Goal: Task Accomplishment & Management: Manage account settings

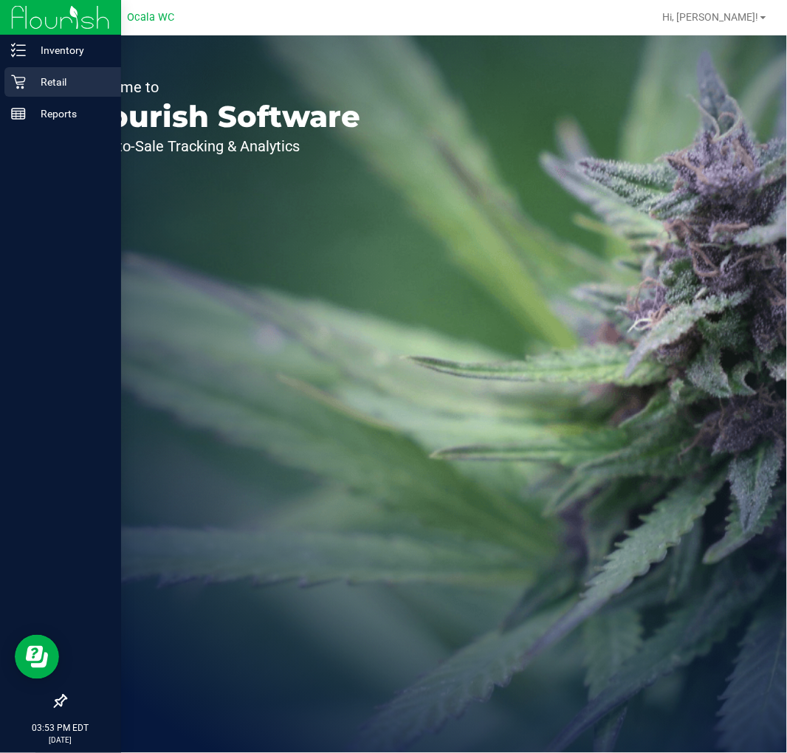
click at [31, 74] on p "Retail" at bounding box center [70, 82] width 89 height 18
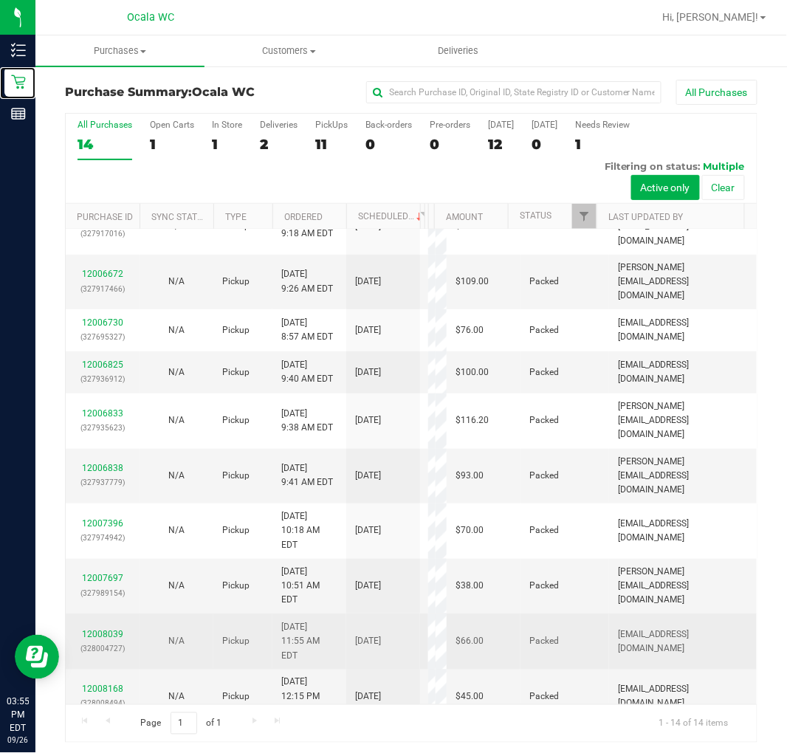
scroll to position [367, 0]
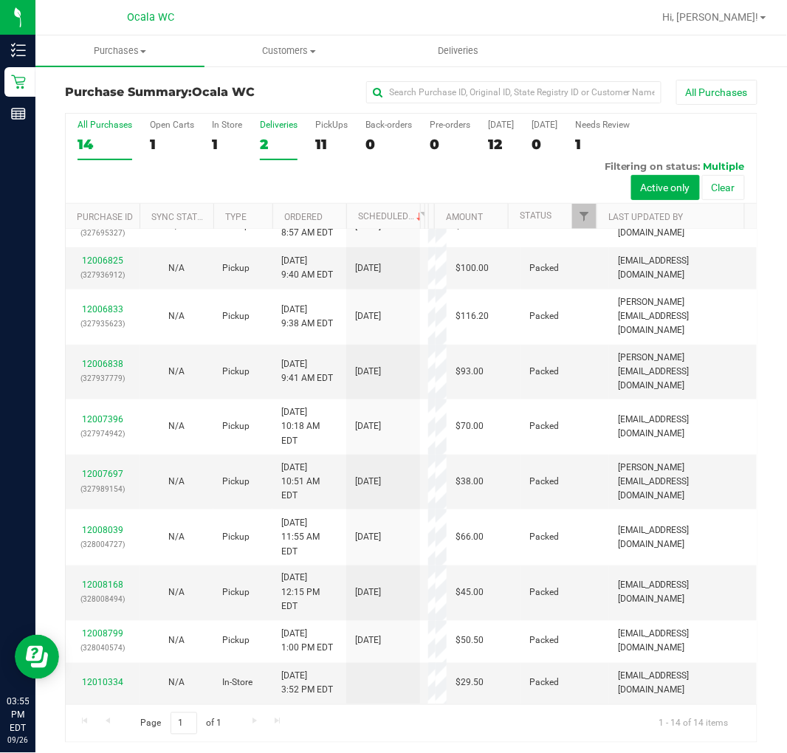
click at [272, 138] on div "2" at bounding box center [279, 144] width 38 height 17
click at [0, 0] on input "Deliveries 2" at bounding box center [0, 0] width 0 height 0
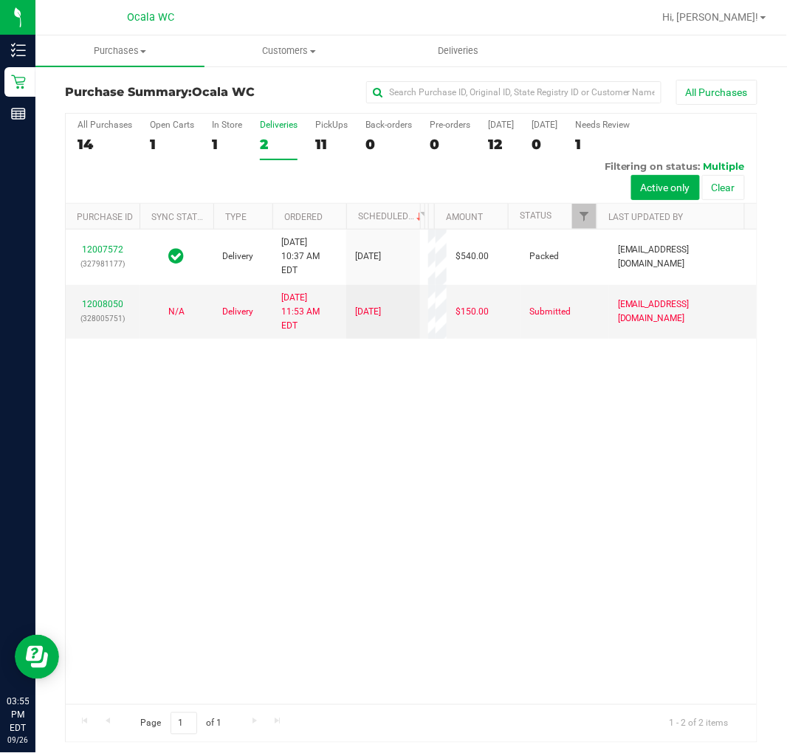
scroll to position [0, 0]
click at [329, 139] on div "11" at bounding box center [331, 144] width 32 height 17
click at [0, 0] on input "PickUps 11" at bounding box center [0, 0] width 0 height 0
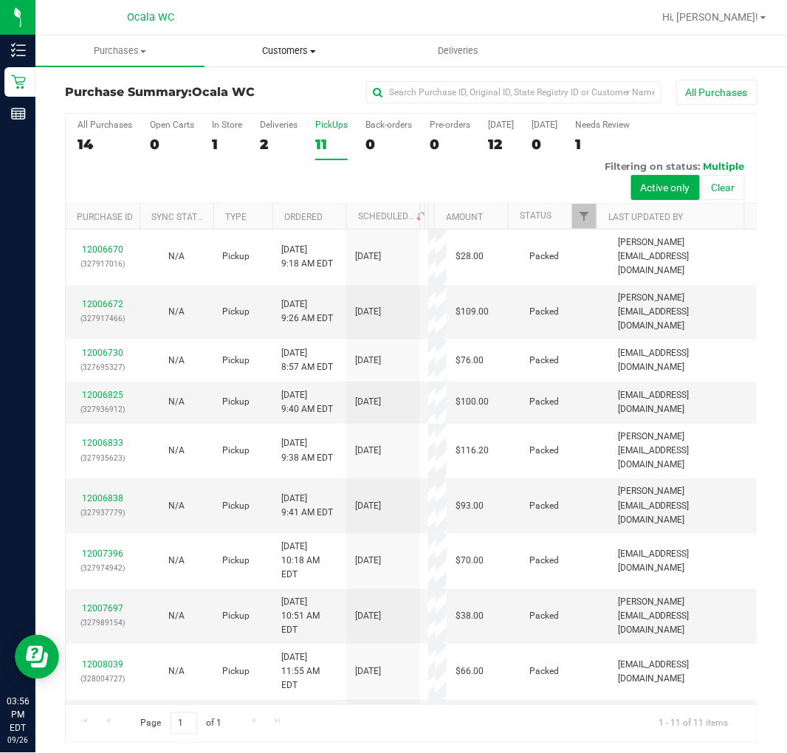
click at [294, 49] on span "Customers" at bounding box center [289, 50] width 168 height 13
click at [275, 91] on span "All customers" at bounding box center [258, 89] width 106 height 13
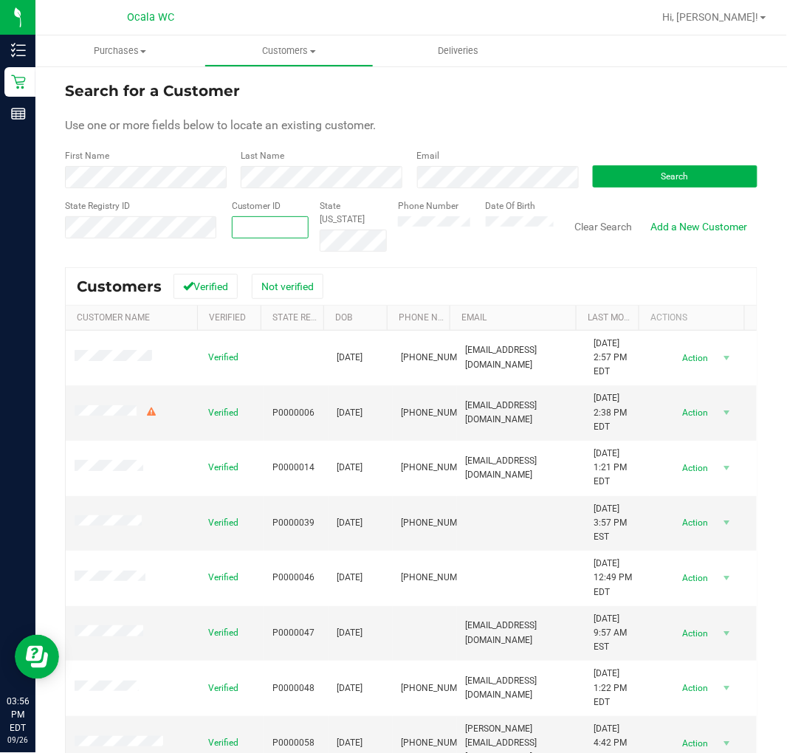
click at [260, 219] on span at bounding box center [271, 227] width 78 height 22
paste input "1474583"
type input "1474583"
click at [623, 183] on button "Search" at bounding box center [675, 176] width 165 height 22
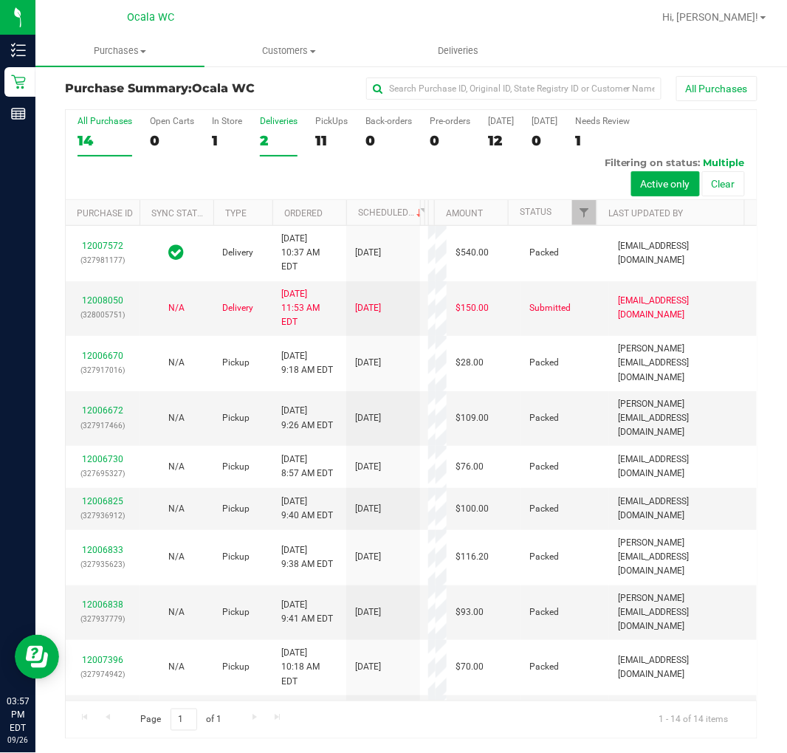
click at [284, 138] on div "2" at bounding box center [279, 140] width 38 height 17
click at [0, 0] on input "Deliveries 2" at bounding box center [0, 0] width 0 height 0
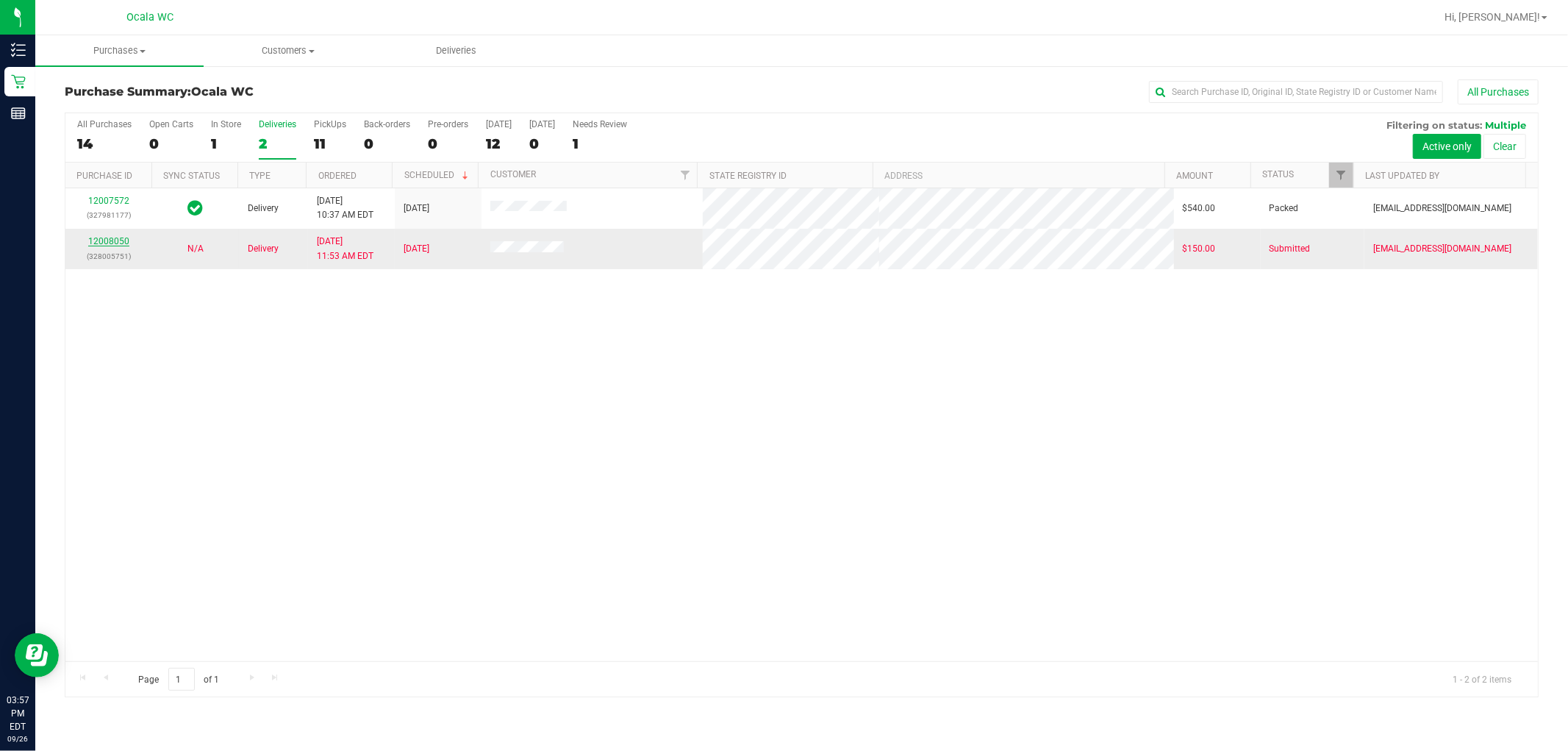
click at [109, 241] on link "12008050" at bounding box center [109, 241] width 41 height 10
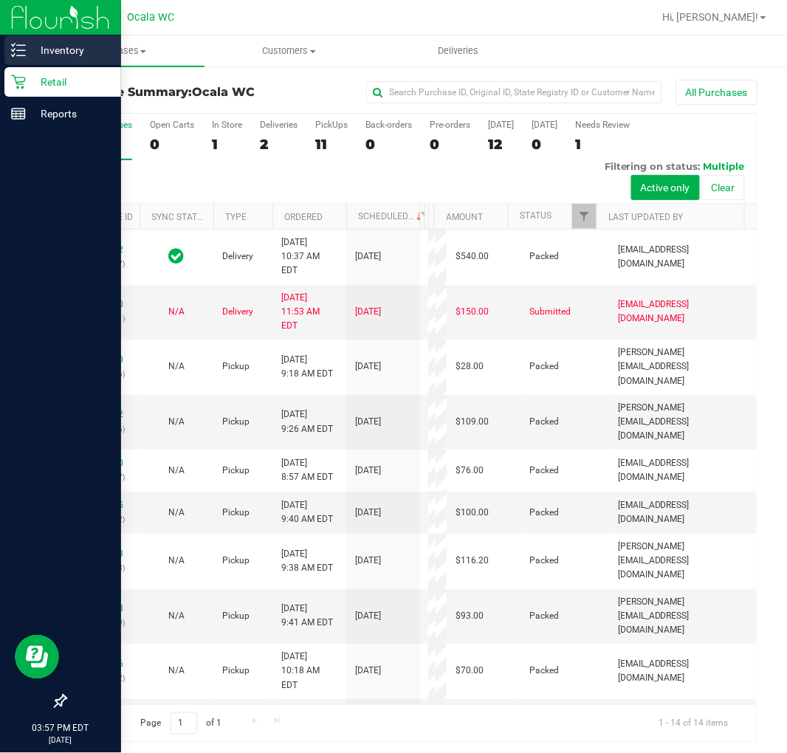
click at [30, 52] on p "Inventory" at bounding box center [70, 50] width 89 height 18
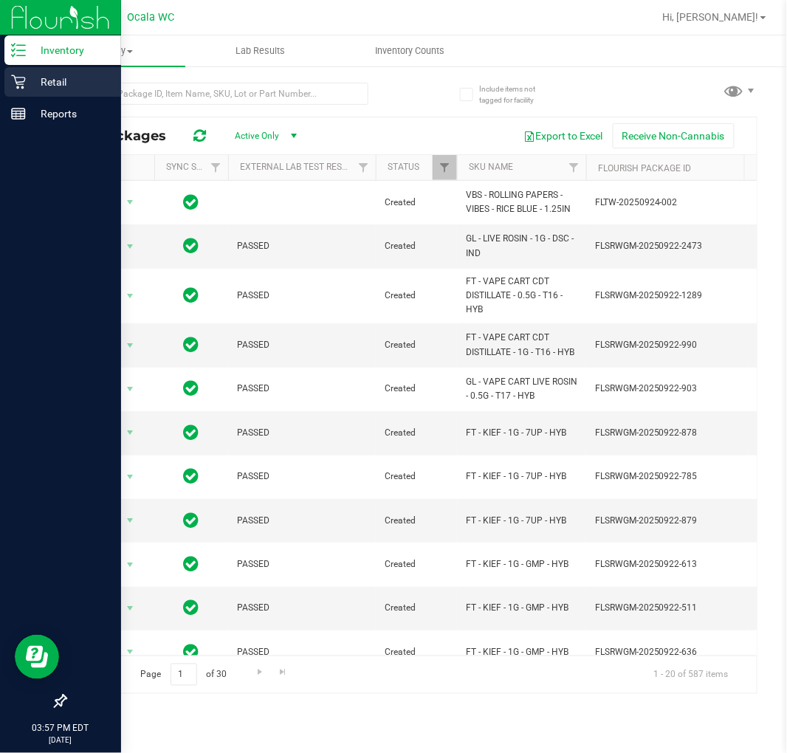
click at [52, 77] on p "Retail" at bounding box center [70, 82] width 89 height 18
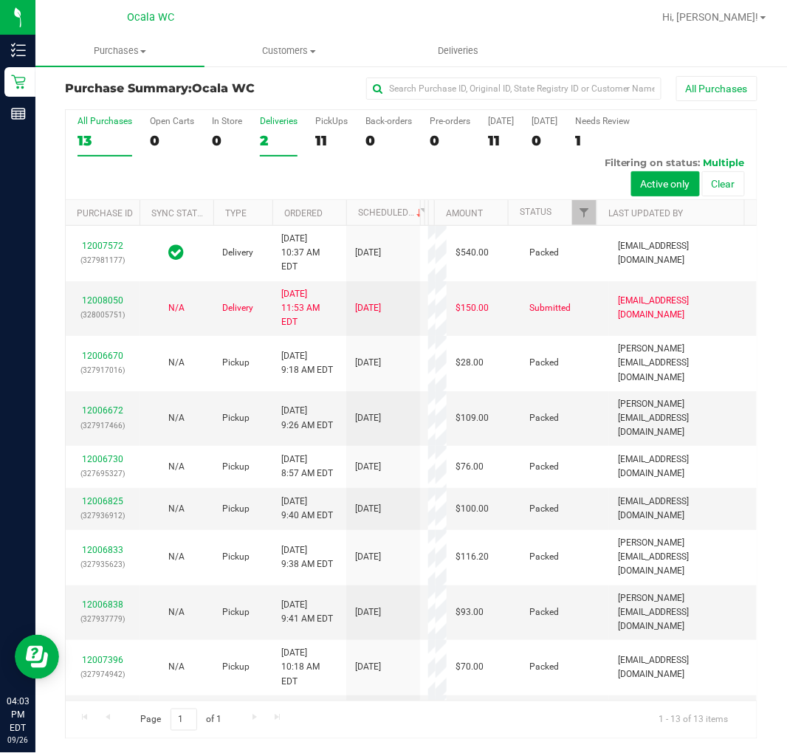
click at [270, 134] on div "2" at bounding box center [279, 140] width 38 height 17
click at [0, 0] on input "Deliveries 2" at bounding box center [0, 0] width 0 height 0
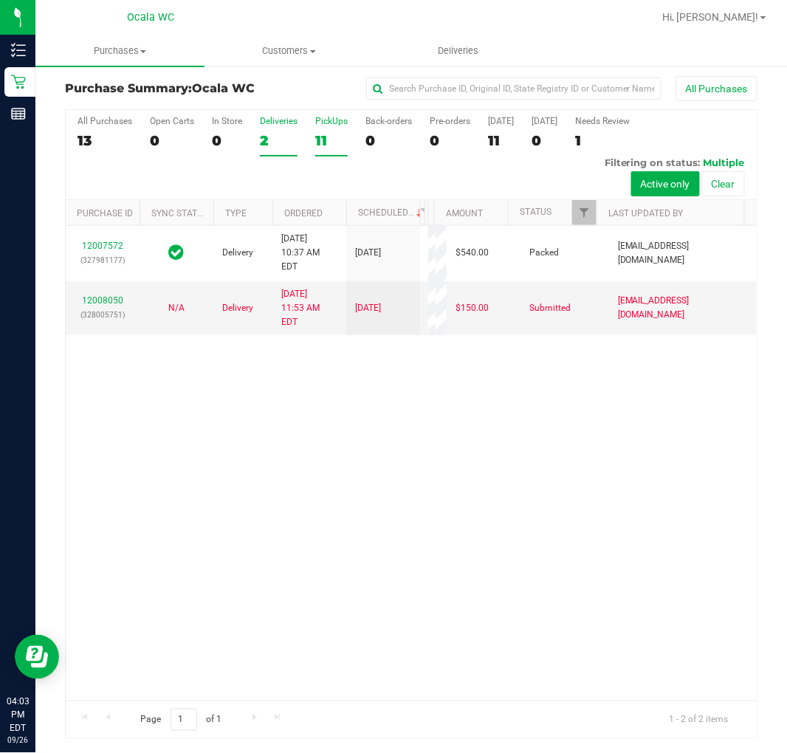
click at [329, 120] on div "PickUps" at bounding box center [331, 121] width 32 height 10
click at [0, 0] on input "PickUps 11" at bounding box center [0, 0] width 0 height 0
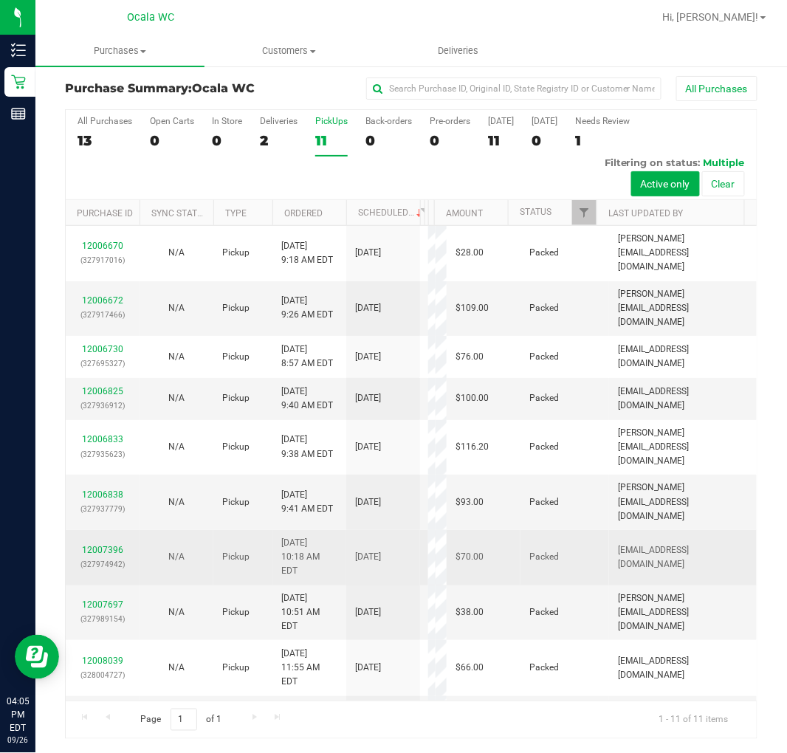
scroll to position [174, 0]
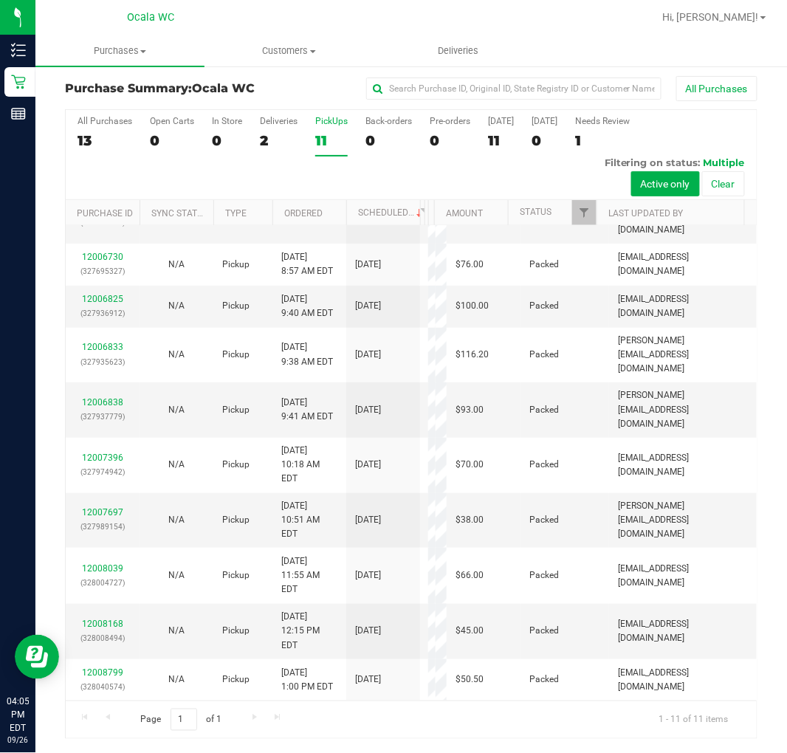
click at [375, 157] on div "All Purchases 13 Open Carts 0 In Store 0 Deliveries 2 PickUps 11 Back-orders 0 …" at bounding box center [411, 155] width 691 height 90
click at [279, 123] on div "Deliveries" at bounding box center [279, 121] width 38 height 10
click at [0, 0] on input "Deliveries 2" at bounding box center [0, 0] width 0 height 0
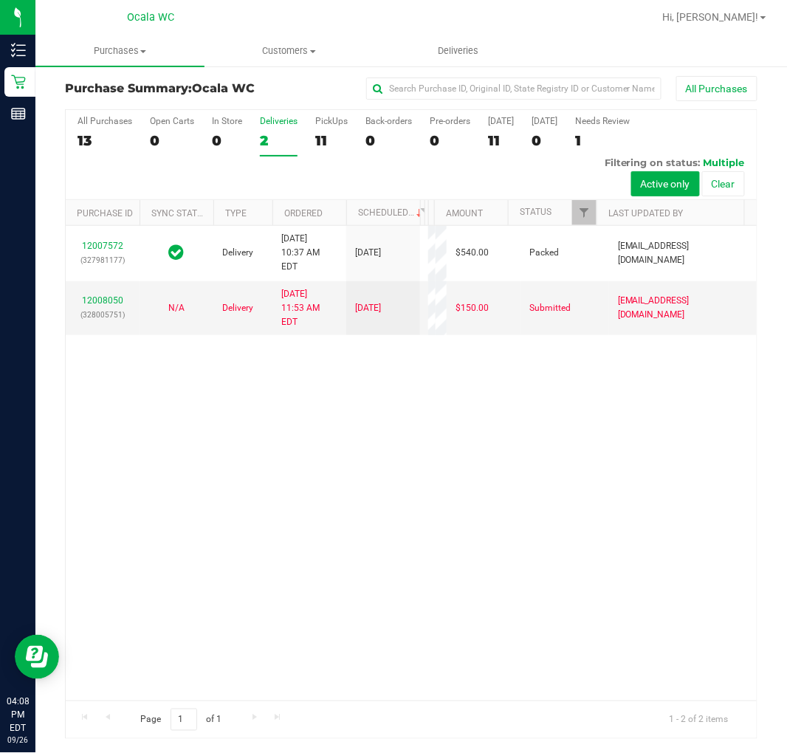
scroll to position [0, 0]
click at [335, 128] on label "PickUps 11" at bounding box center [331, 136] width 32 height 41
click at [0, 0] on input "PickUps 11" at bounding box center [0, 0] width 0 height 0
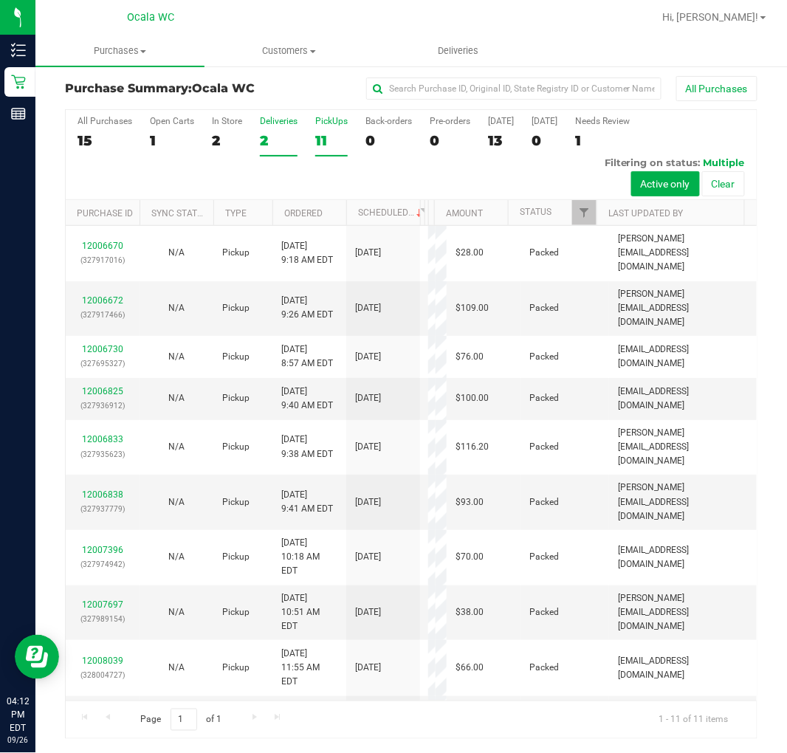
click at [281, 144] on div "2" at bounding box center [279, 140] width 38 height 17
click at [0, 0] on input "Deliveries 2" at bounding box center [0, 0] width 0 height 0
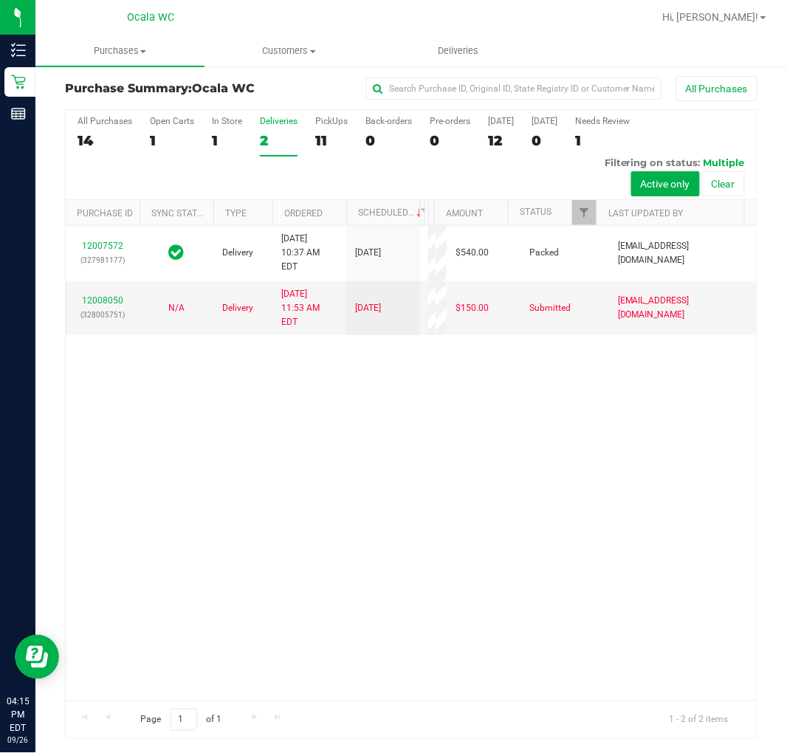
click at [329, 126] on div "PickUps" at bounding box center [331, 121] width 32 height 10
click at [0, 0] on input "PickUps 11" at bounding box center [0, 0] width 0 height 0
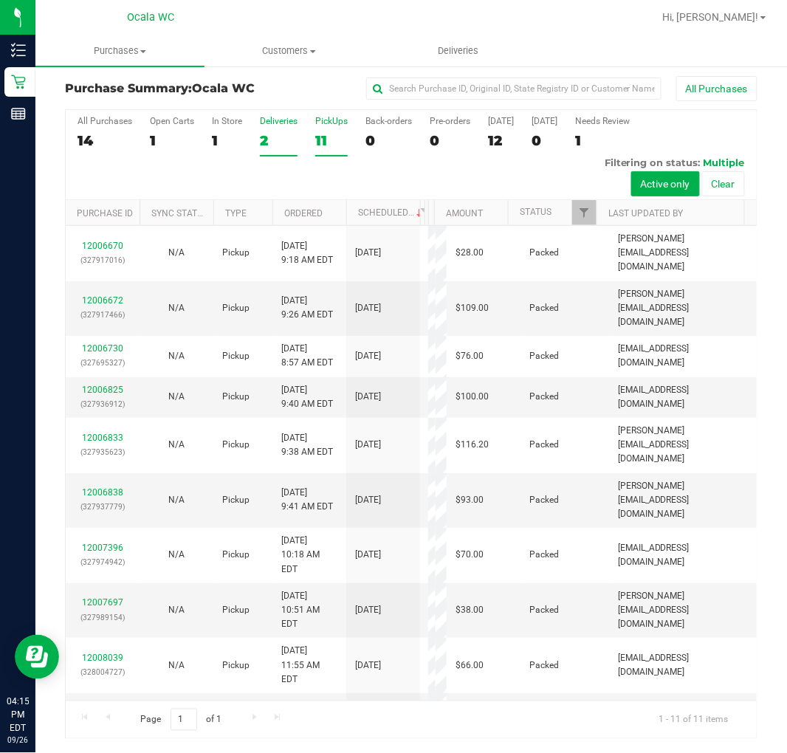
click at [263, 137] on div "2" at bounding box center [279, 140] width 38 height 17
click at [0, 0] on input "Deliveries 2" at bounding box center [0, 0] width 0 height 0
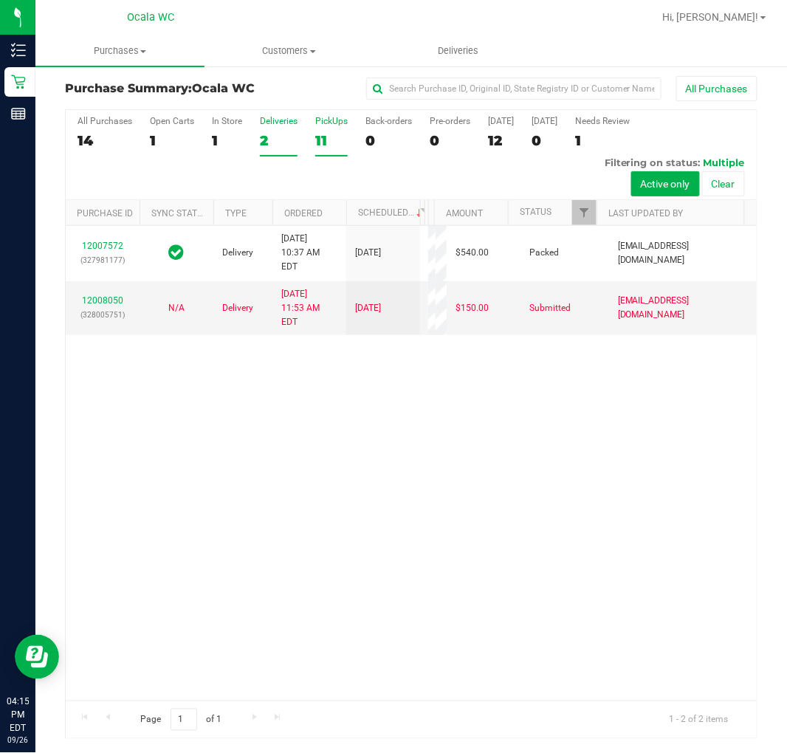
click at [322, 155] on label "PickUps 11" at bounding box center [331, 136] width 32 height 41
click at [0, 0] on input "PickUps 11" at bounding box center [0, 0] width 0 height 0
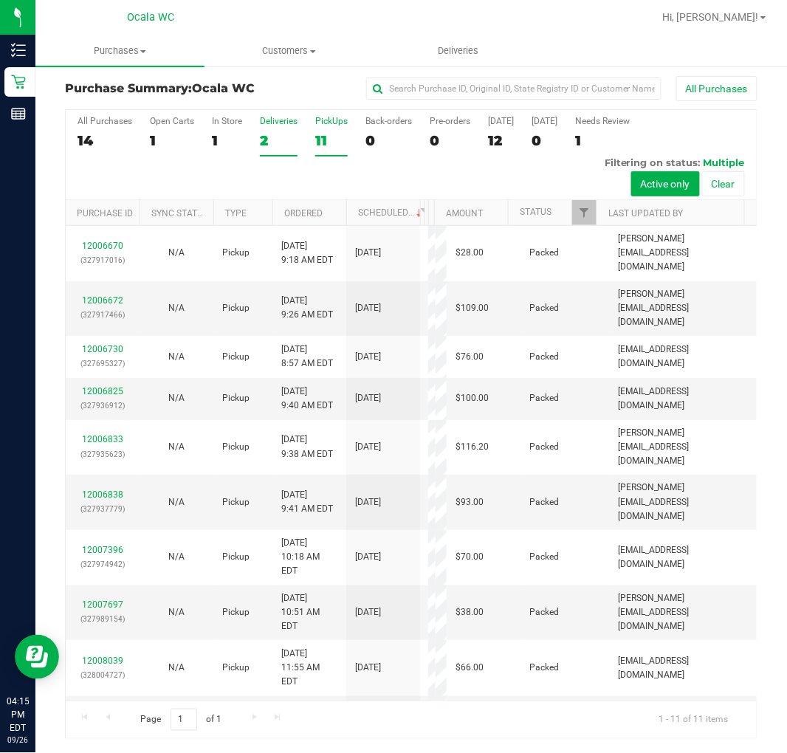
click at [262, 144] on div "2" at bounding box center [279, 140] width 38 height 17
click at [0, 0] on input "Deliveries 2" at bounding box center [0, 0] width 0 height 0
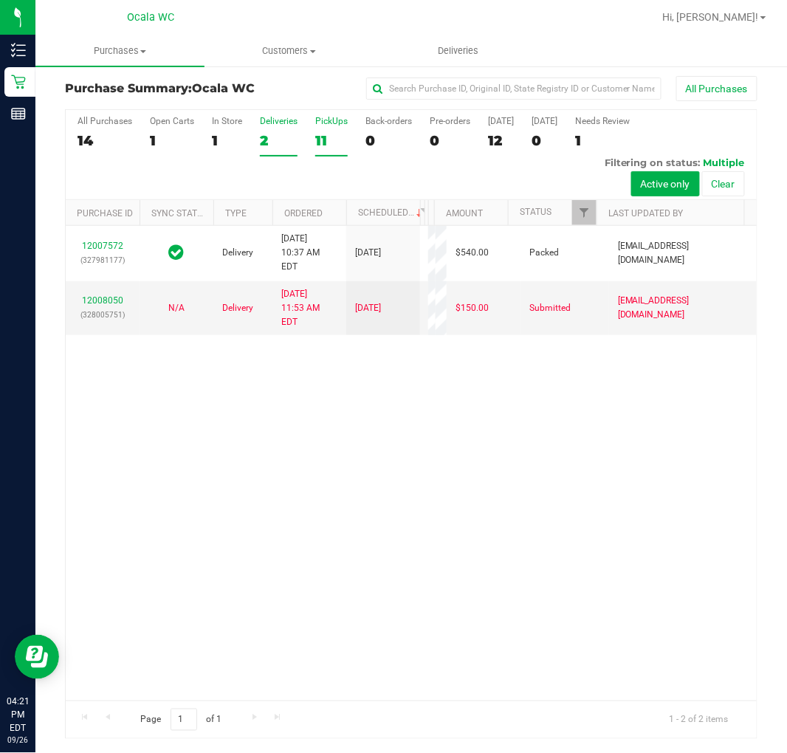
click at [337, 136] on div "11" at bounding box center [331, 140] width 32 height 17
click at [0, 0] on input "PickUps 11" at bounding box center [0, 0] width 0 height 0
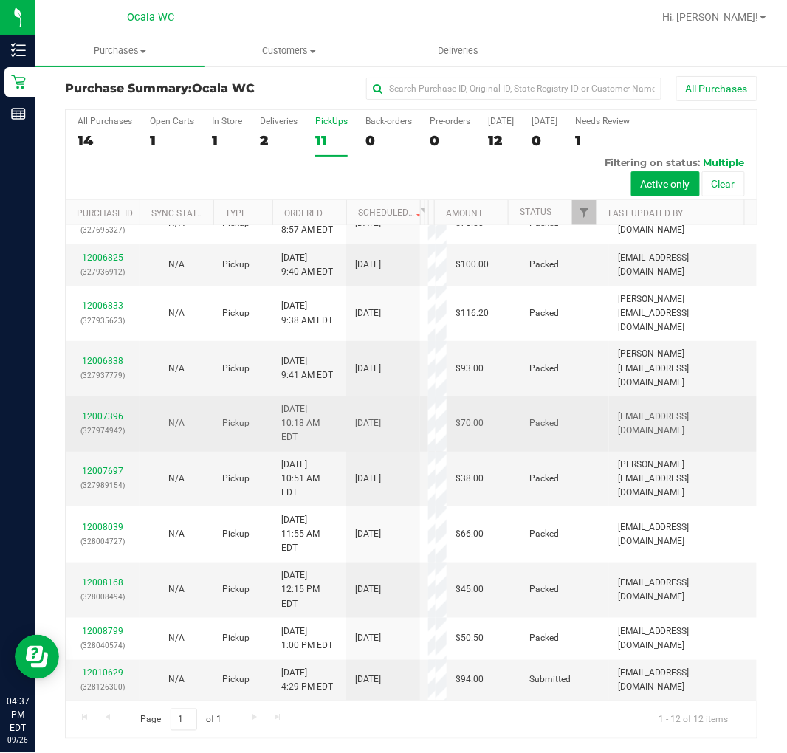
scroll to position [215, 0]
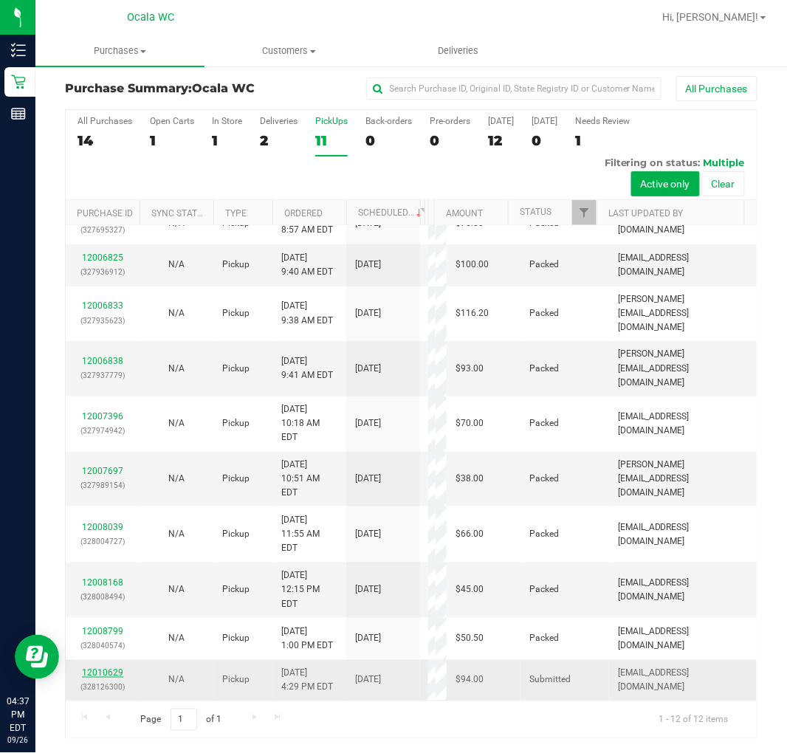
click at [99, 673] on link "12010629" at bounding box center [102, 673] width 41 height 10
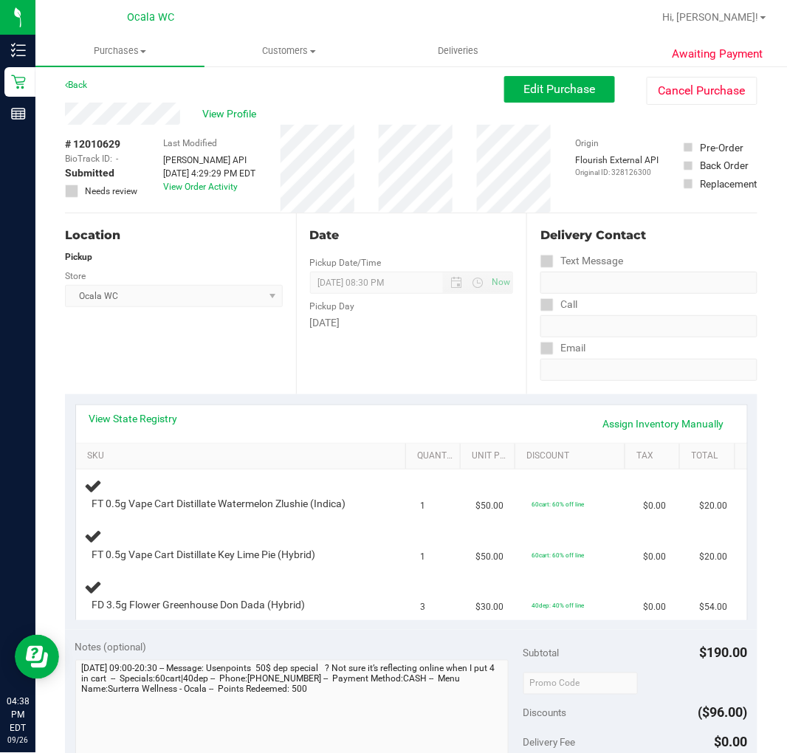
click at [156, 405] on div "View State Registry Assign Inventory Manually" at bounding box center [411, 424] width 671 height 38
click at [156, 417] on link "View State Registry" at bounding box center [133, 418] width 89 height 15
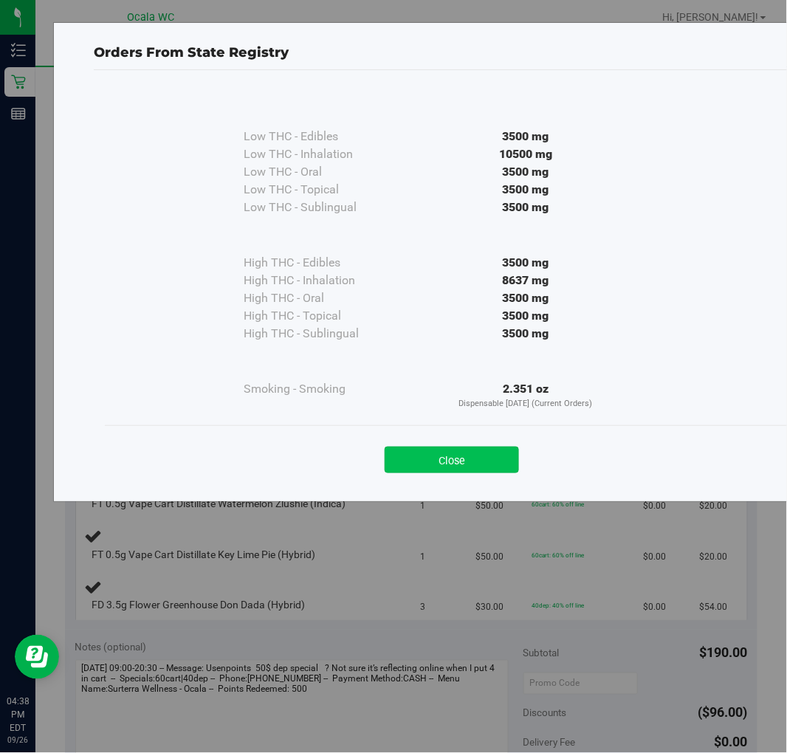
click at [485, 460] on button "Close" at bounding box center [452, 460] width 134 height 27
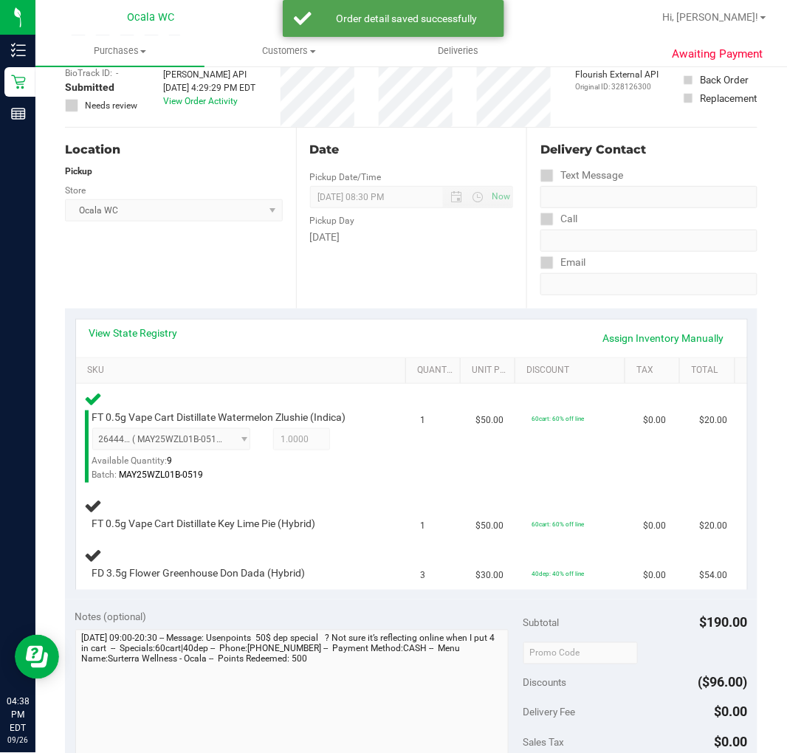
scroll to position [97, 0]
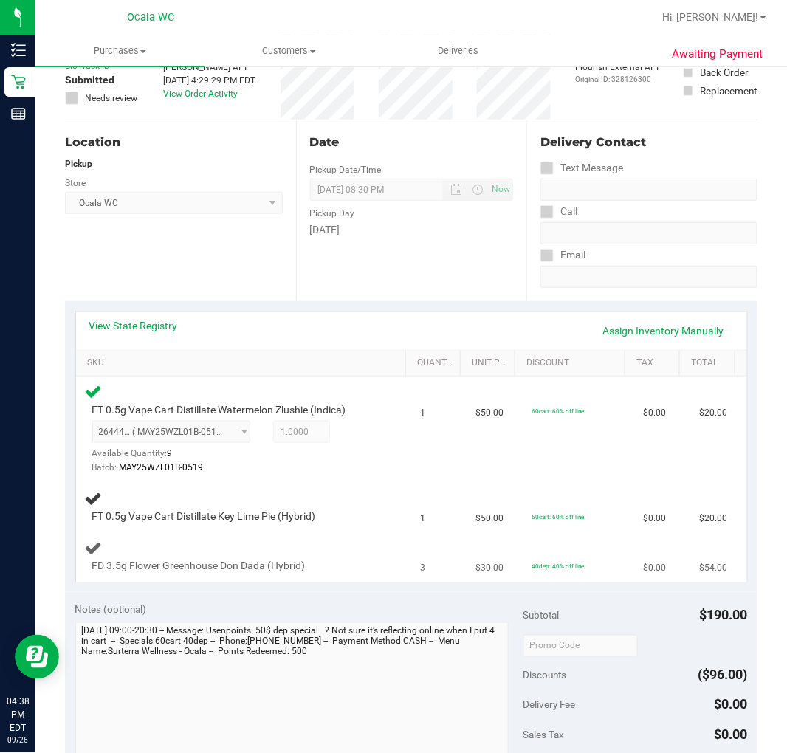
click at [451, 558] on td "3" at bounding box center [439, 556] width 56 height 49
click at [148, 320] on link "View State Registry" at bounding box center [133, 325] width 89 height 15
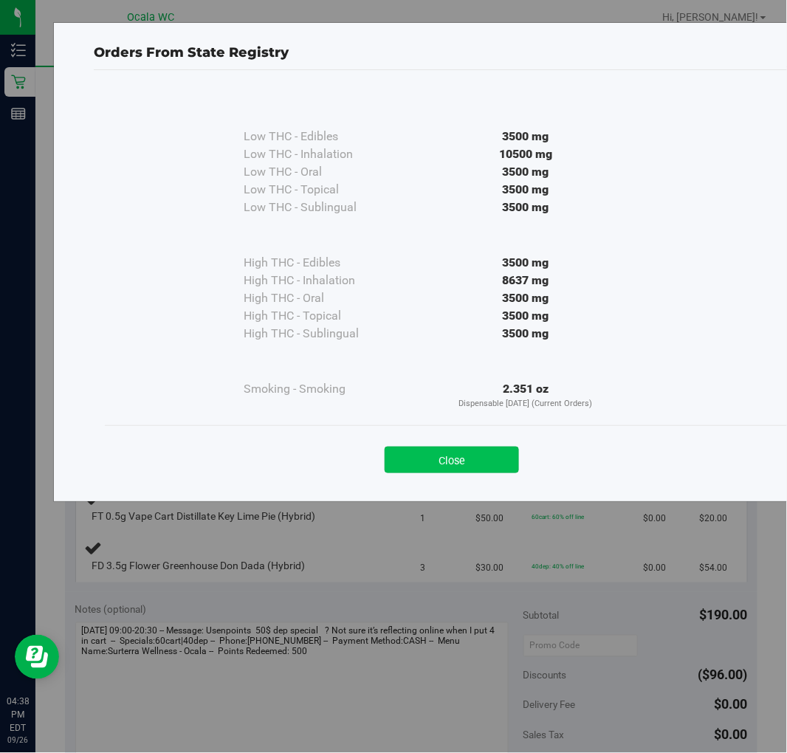
click at [412, 470] on button "Close" at bounding box center [452, 460] width 134 height 27
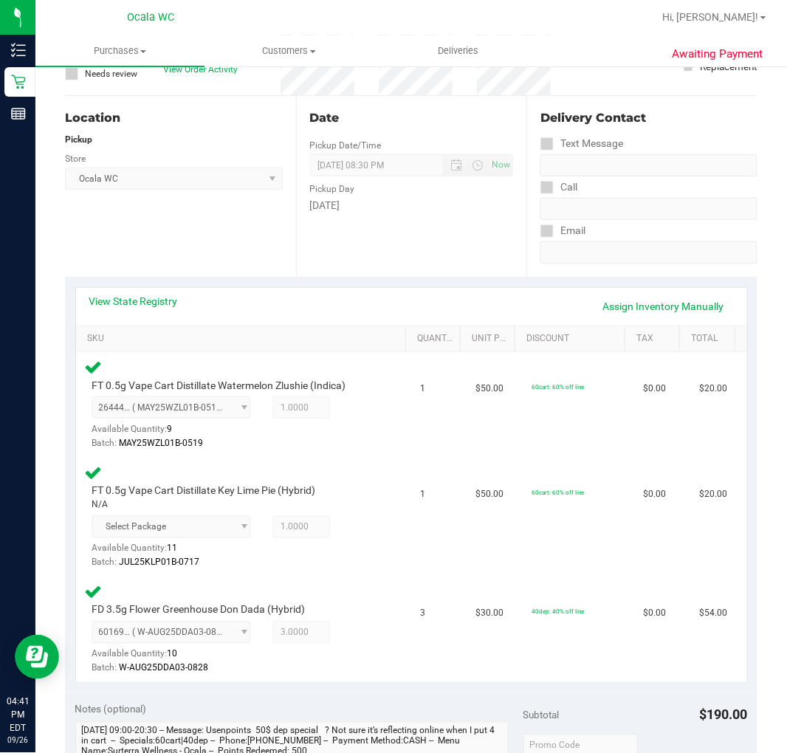
scroll to position [0, 0]
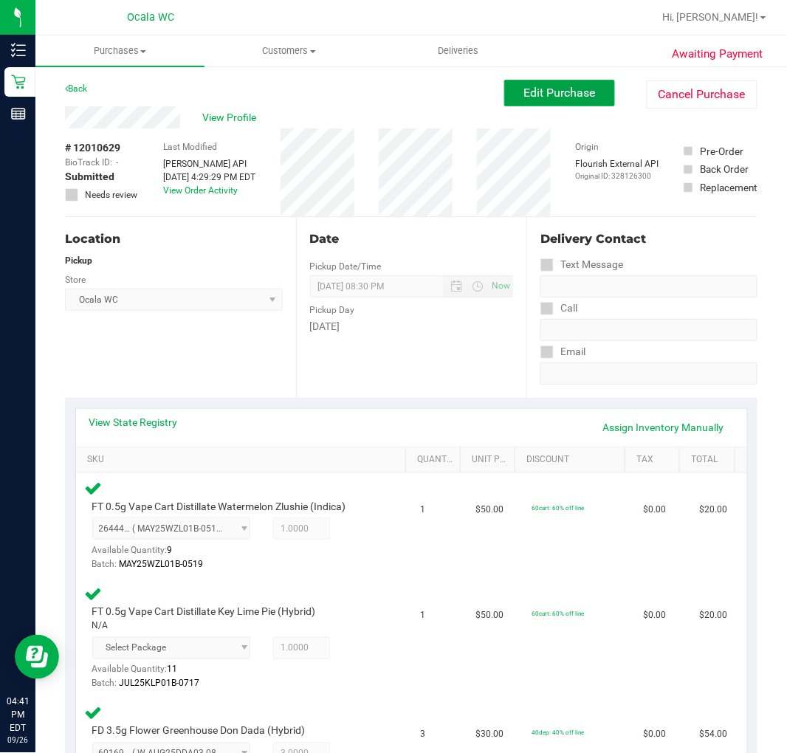
click at [518, 103] on button "Edit Purchase" at bounding box center [559, 93] width 111 height 27
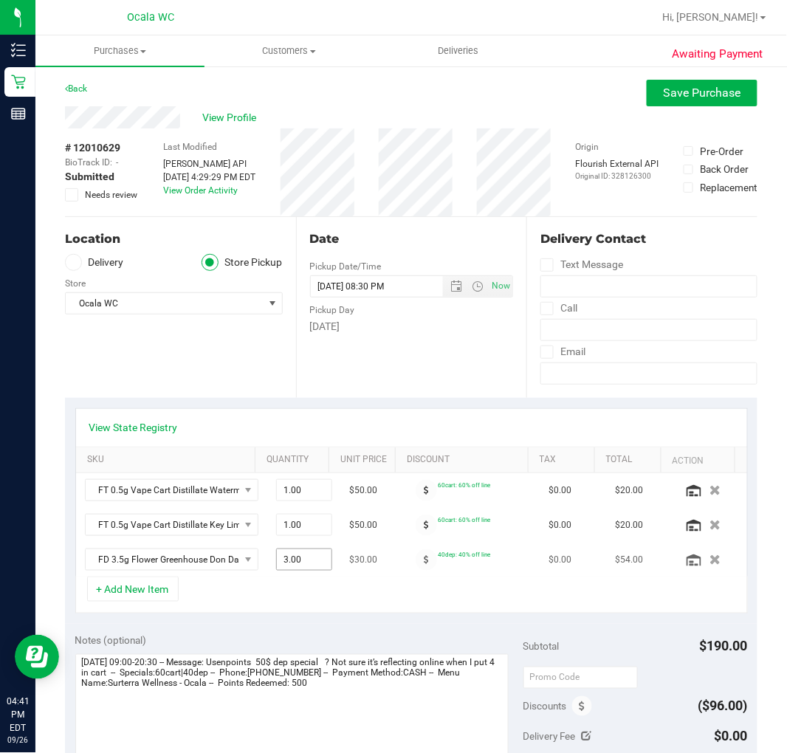
click at [276, 559] on span "3.00 3" at bounding box center [304, 560] width 56 height 22
click at [0, 0] on input "3" at bounding box center [0, 0] width 0 height 0
type input "4"
type input "4.00"
click at [385, 411] on div "View State Registry" at bounding box center [411, 428] width 671 height 38
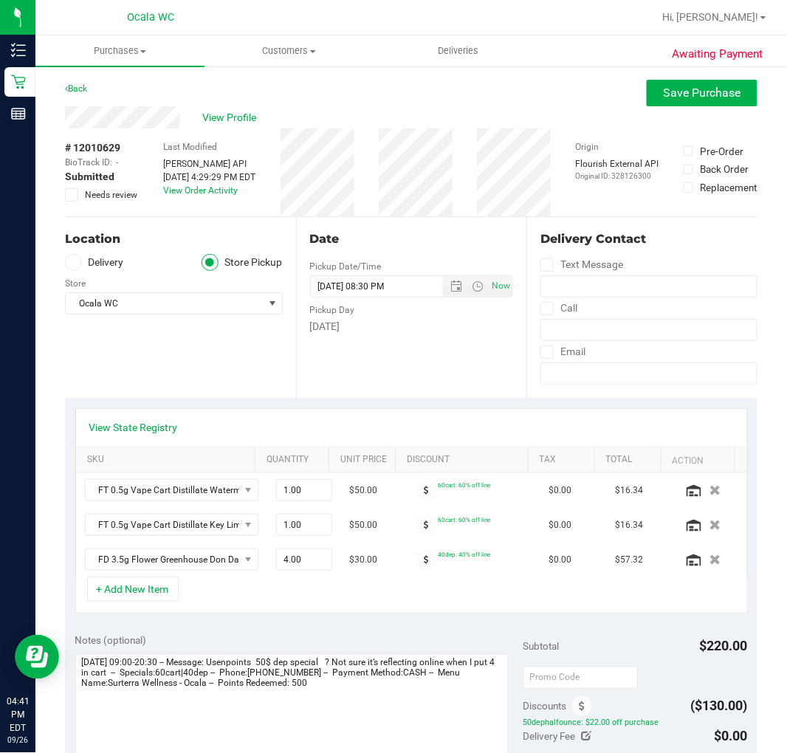
click at [657, 107] on div "View Profile" at bounding box center [411, 117] width 693 height 22
click at [667, 97] on span "Save Purchase" at bounding box center [703, 93] width 78 height 14
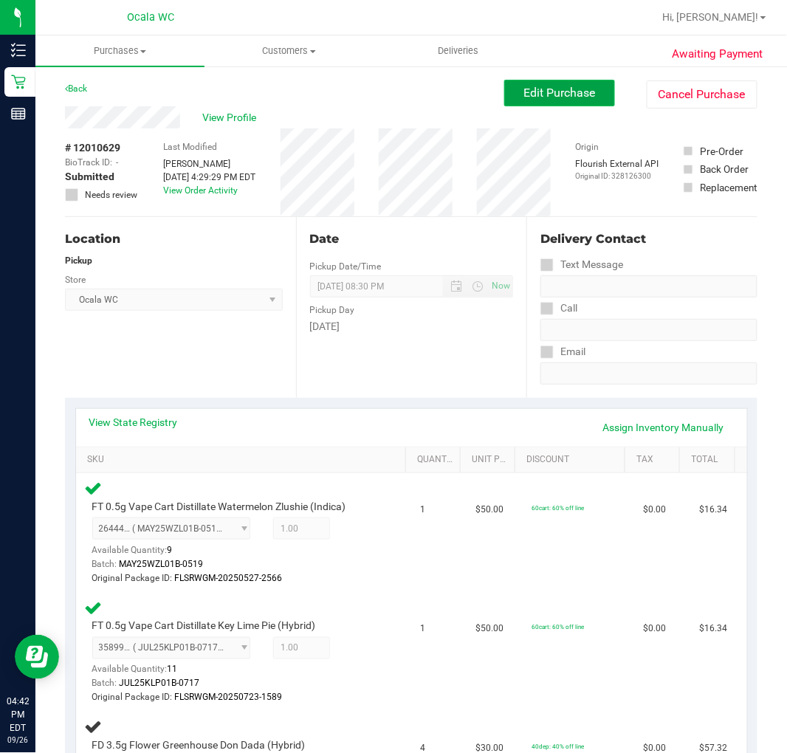
click at [544, 86] on span "Edit Purchase" at bounding box center [560, 93] width 72 height 14
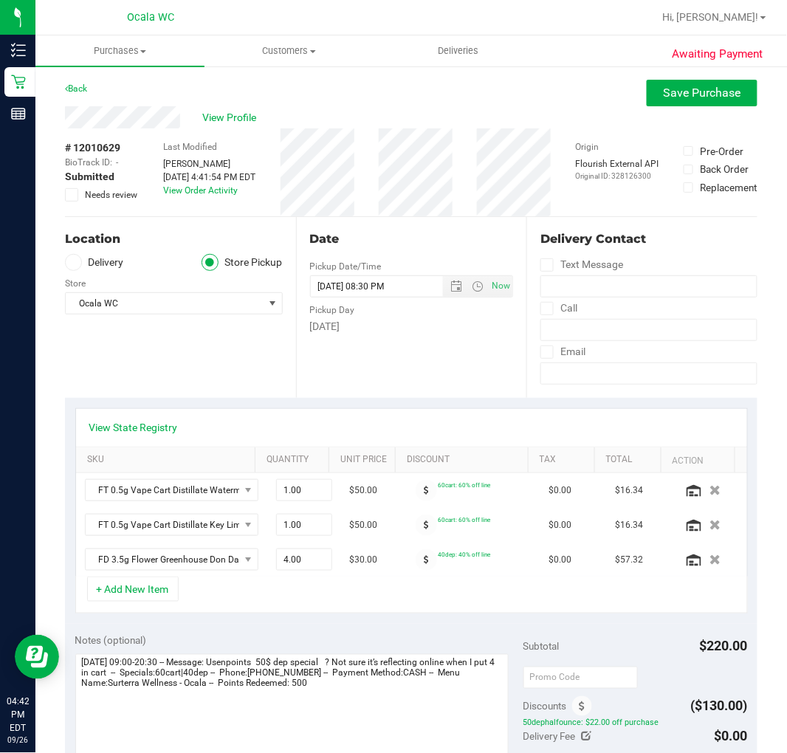
scroll to position [410, 0]
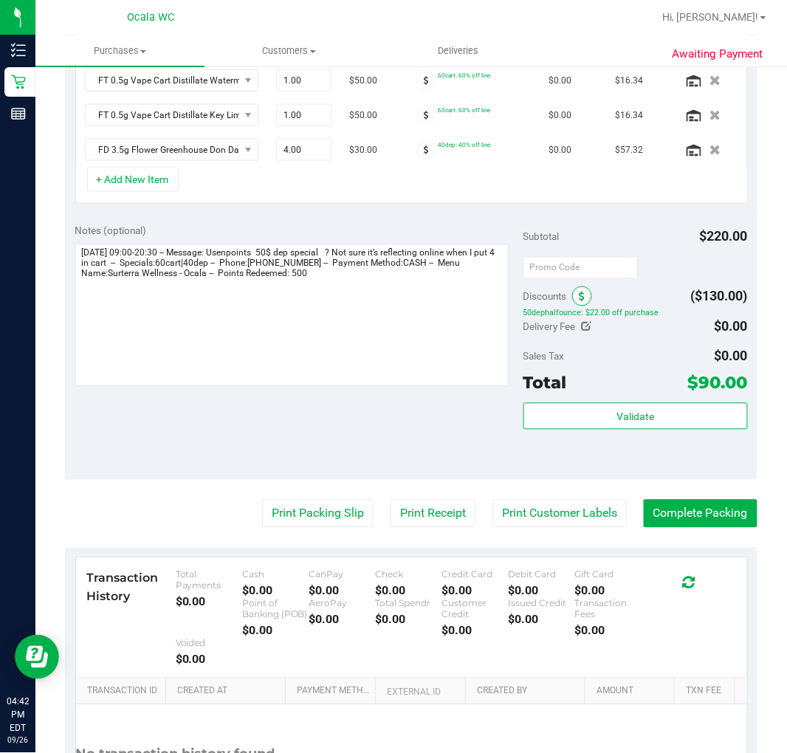
click at [580, 295] on icon at bounding box center [583, 297] width 6 height 10
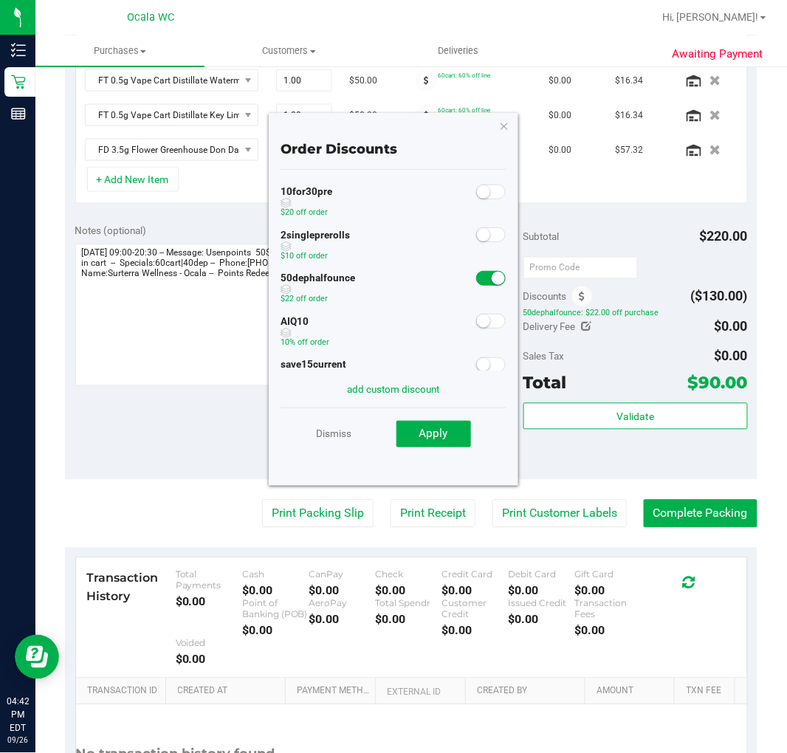
click at [478, 315] on span at bounding box center [491, 321] width 30 height 15
click at [433, 438] on span "Apply" at bounding box center [433, 433] width 29 height 13
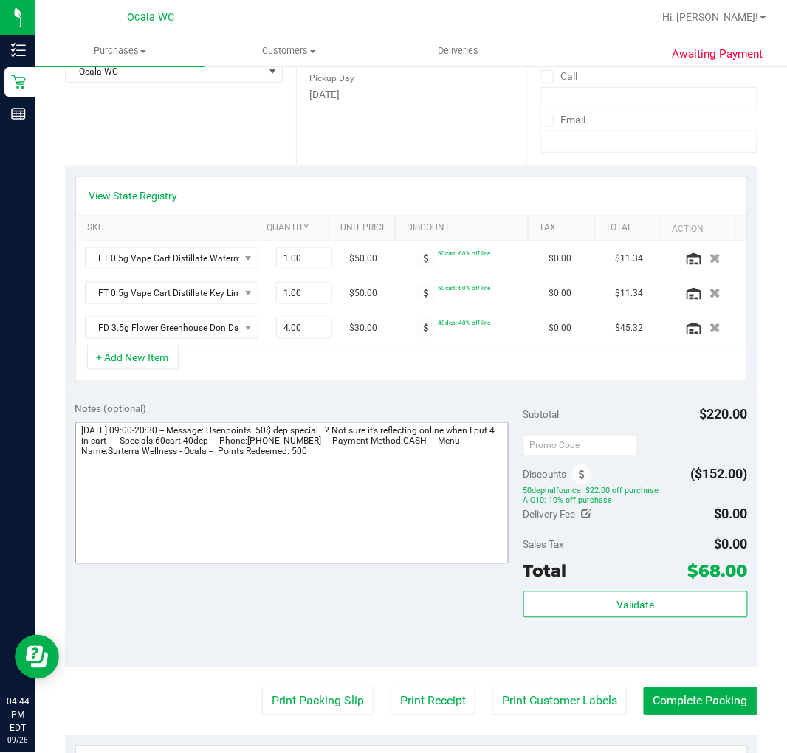
scroll to position [0, 0]
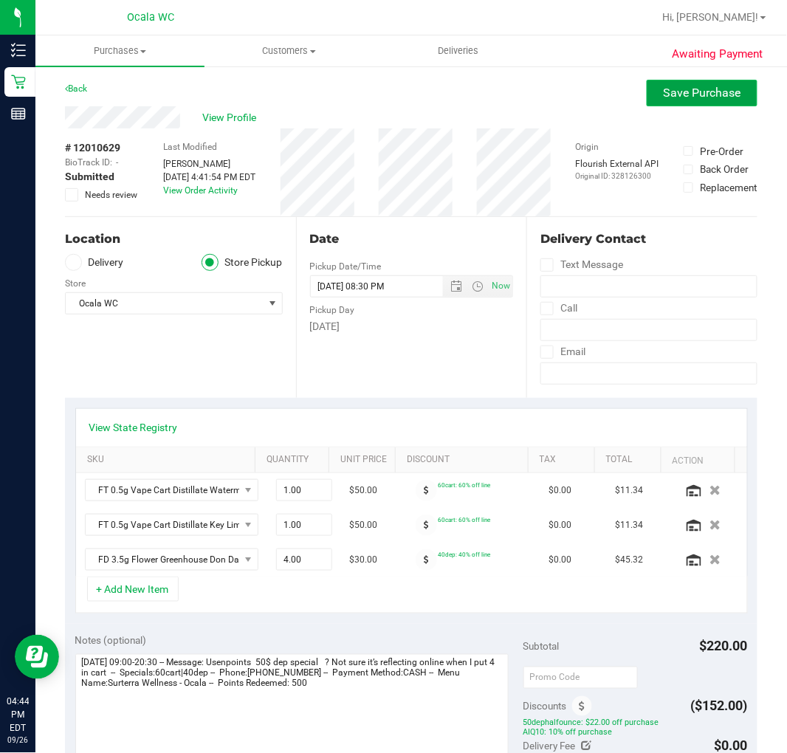
click at [669, 99] on span "Save Purchase" at bounding box center [703, 93] width 78 height 14
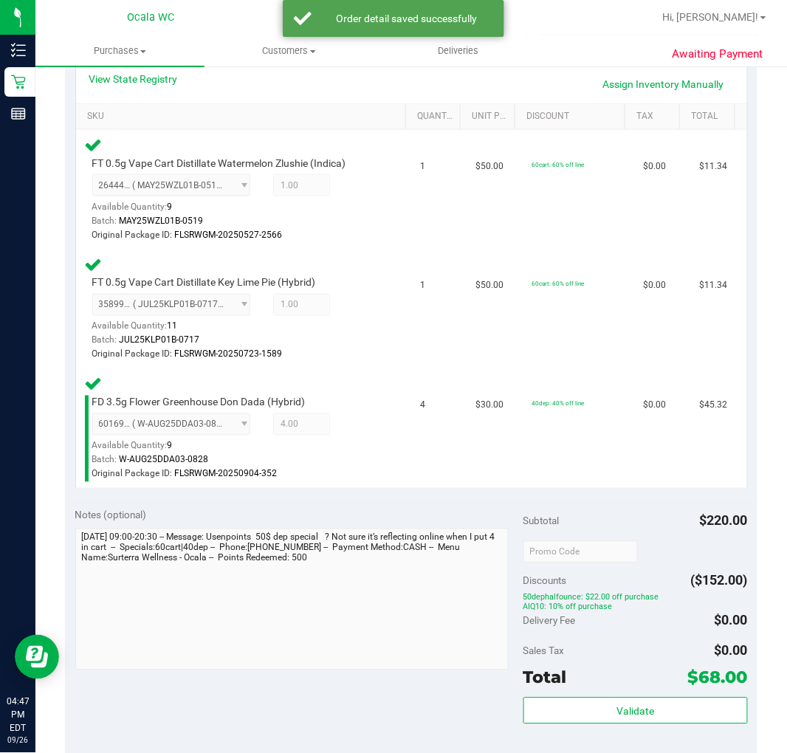
scroll to position [404, 0]
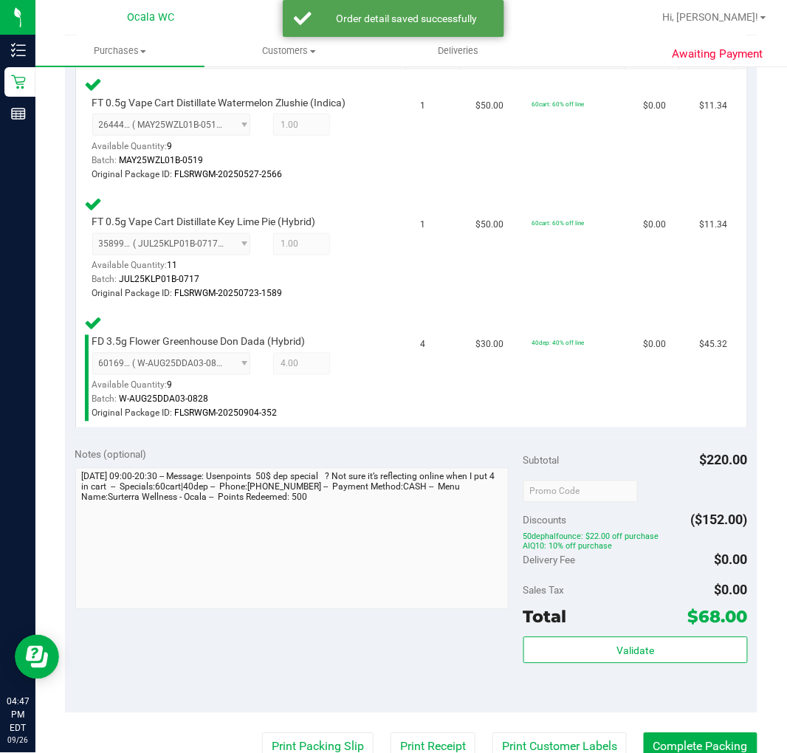
click at [696, 633] on div "Subtotal $220.00 Discounts ($152.00) 50dephalfounce: $22.00 off purchase AIQ10:…" at bounding box center [636, 576] width 224 height 256
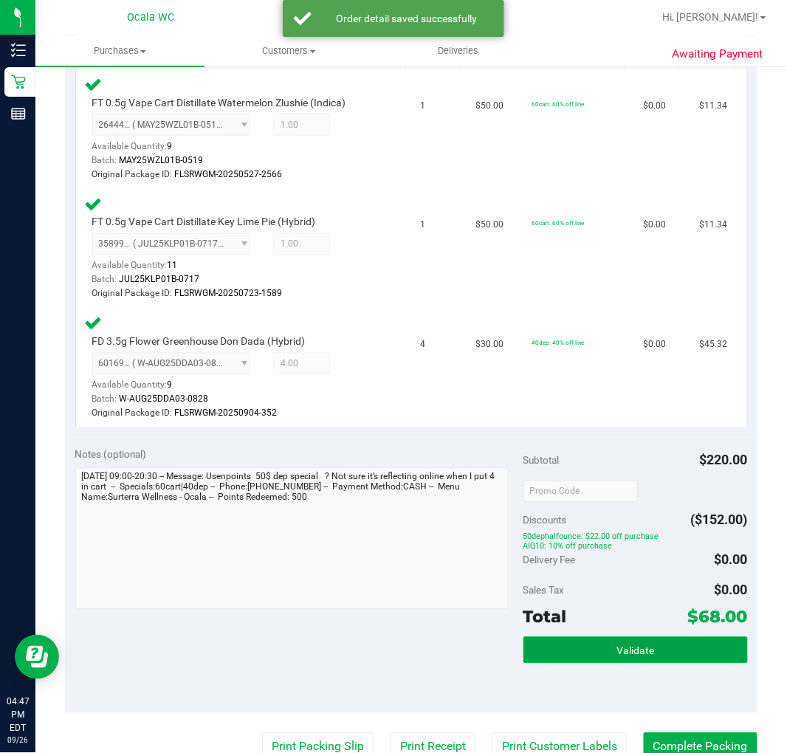
drag, startPoint x: 696, startPoint y: 635, endPoint x: 685, endPoint y: 639, distance: 11.7
click at [688, 637] on button "Validate" at bounding box center [636, 650] width 224 height 27
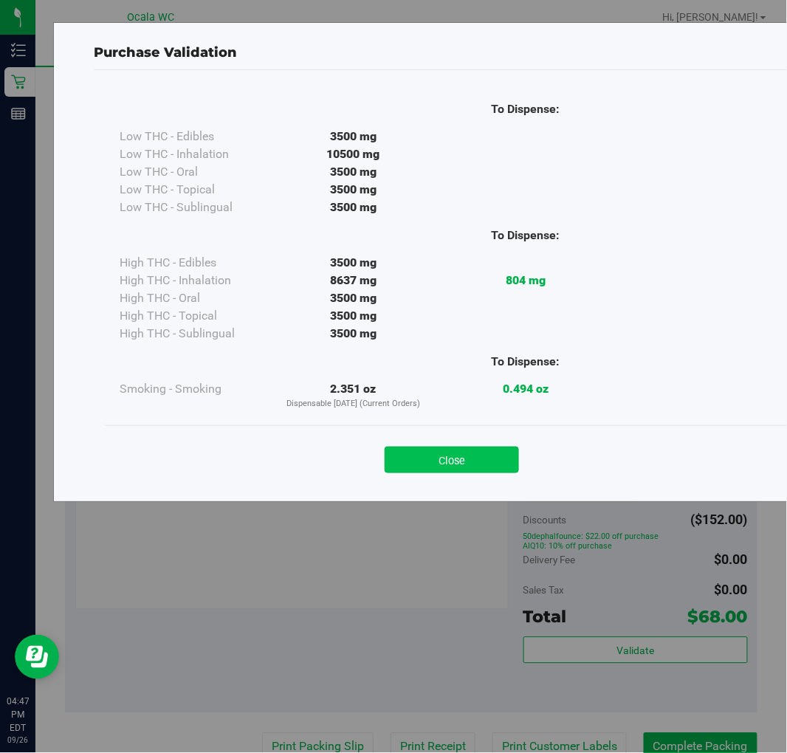
click at [476, 462] on button "Close" at bounding box center [452, 460] width 134 height 27
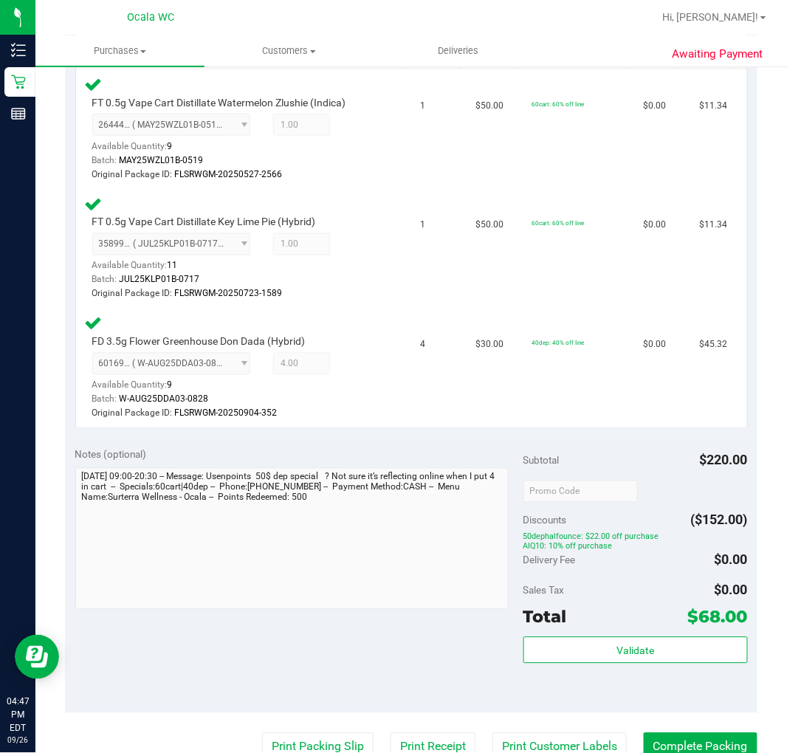
scroll to position [651, 0]
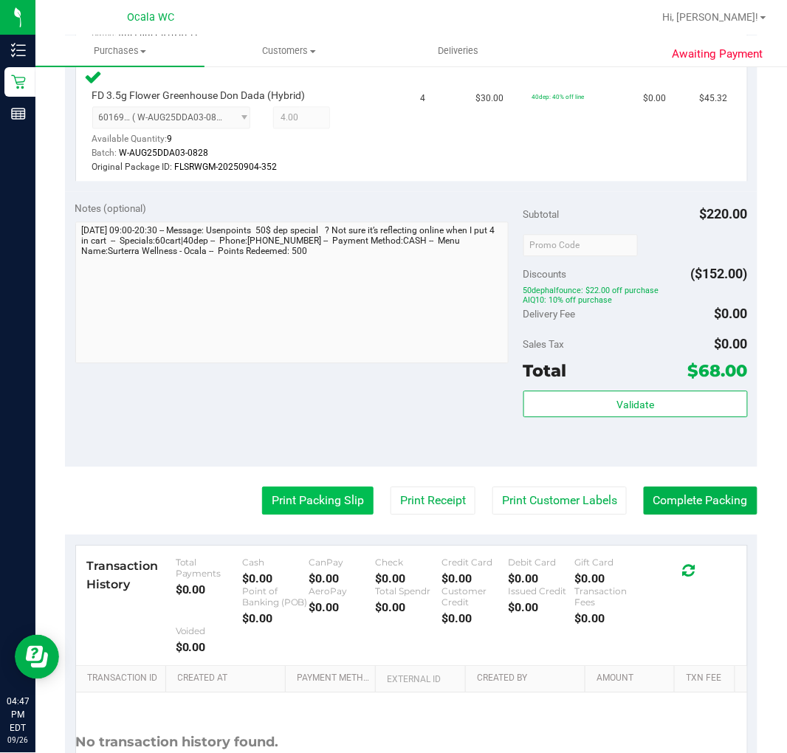
click at [313, 498] on button "Print Packing Slip" at bounding box center [318, 501] width 112 height 28
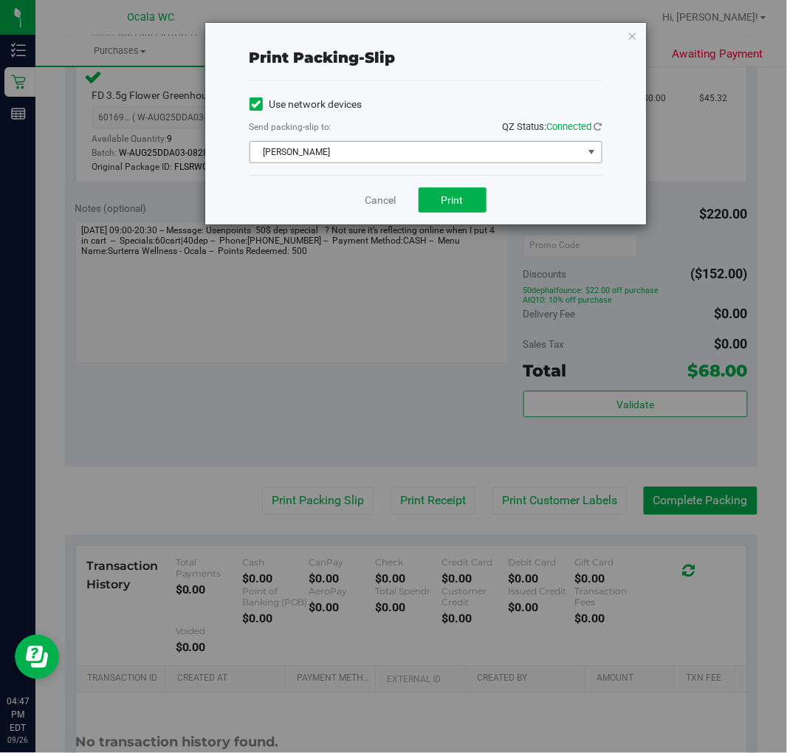
click at [401, 143] on span "[PERSON_NAME]" at bounding box center [416, 152] width 333 height 21
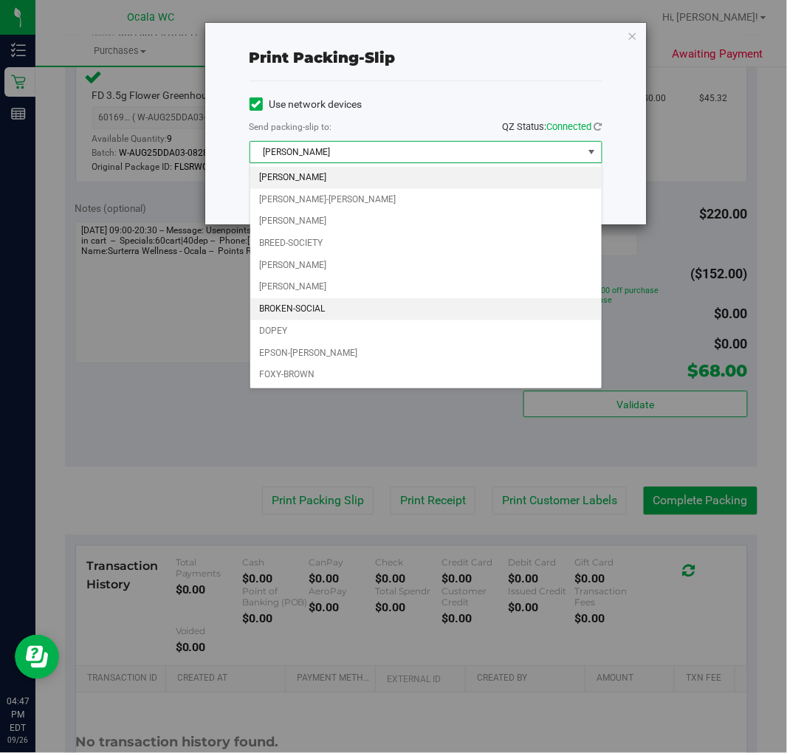
click at [289, 307] on li "BROKEN-SOCIAL" at bounding box center [426, 309] width 352 height 22
click at [289, 307] on body "Print packing-slip Use network devices Send packing-slip to: QZ Status: Connect…" at bounding box center [393, 376] width 787 height 753
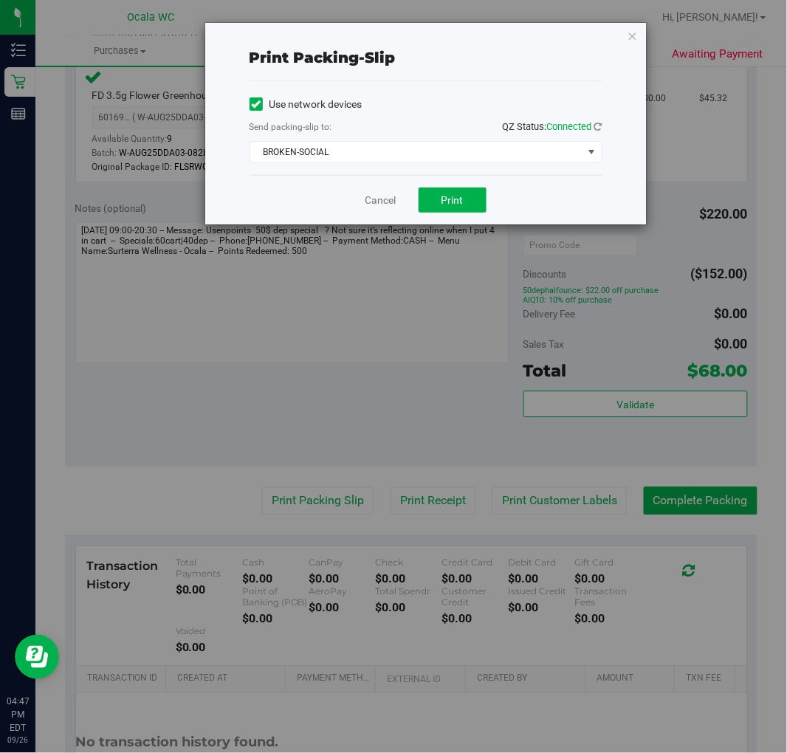
click at [315, 131] on label "Send packing-slip to:" at bounding box center [291, 126] width 83 height 13
click at [332, 145] on span "BROKEN-SOCIAL" at bounding box center [416, 152] width 333 height 21
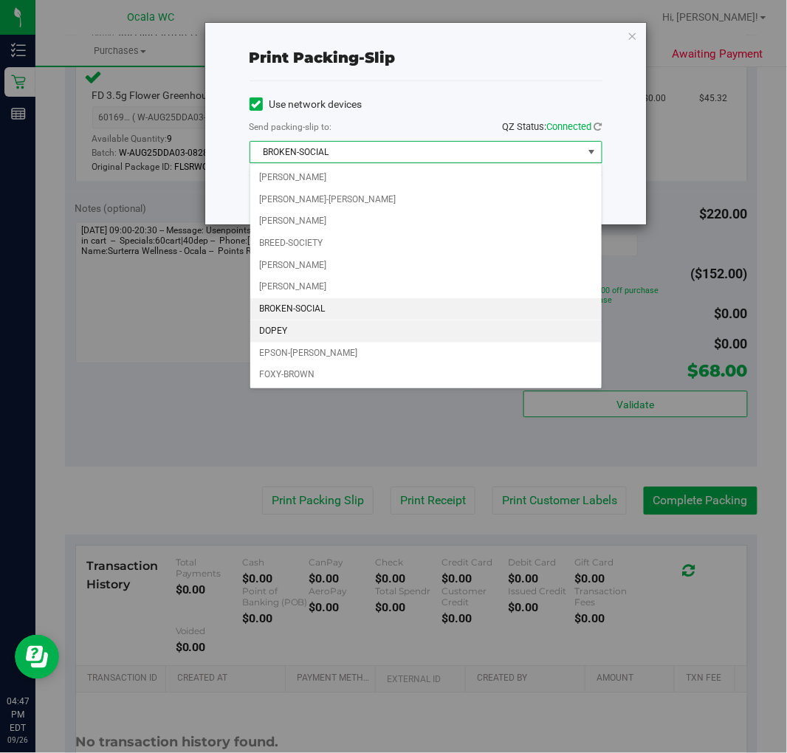
click at [289, 337] on li "DOPEY" at bounding box center [426, 331] width 352 height 22
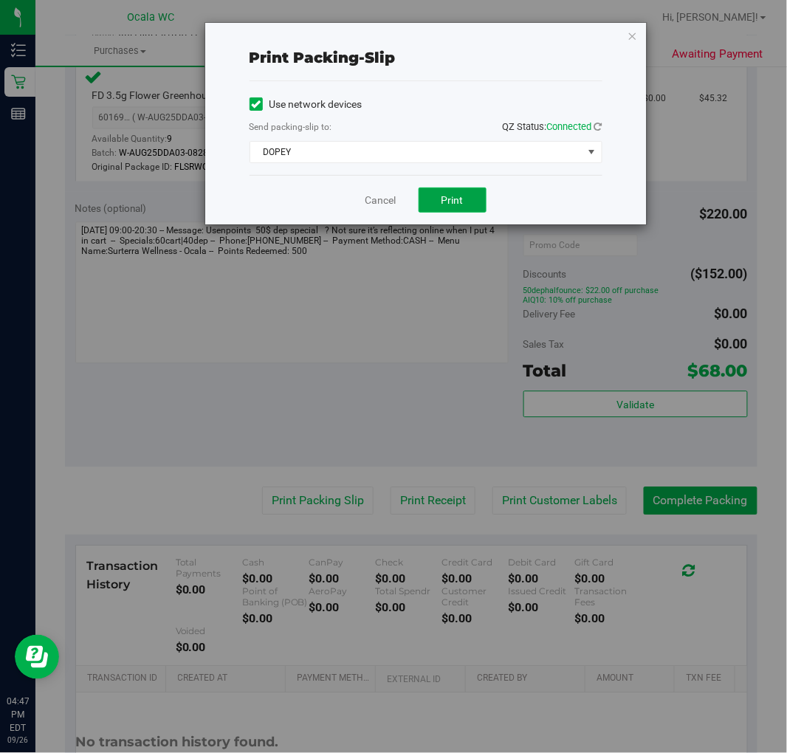
click at [445, 198] on span "Print" at bounding box center [453, 200] width 22 height 12
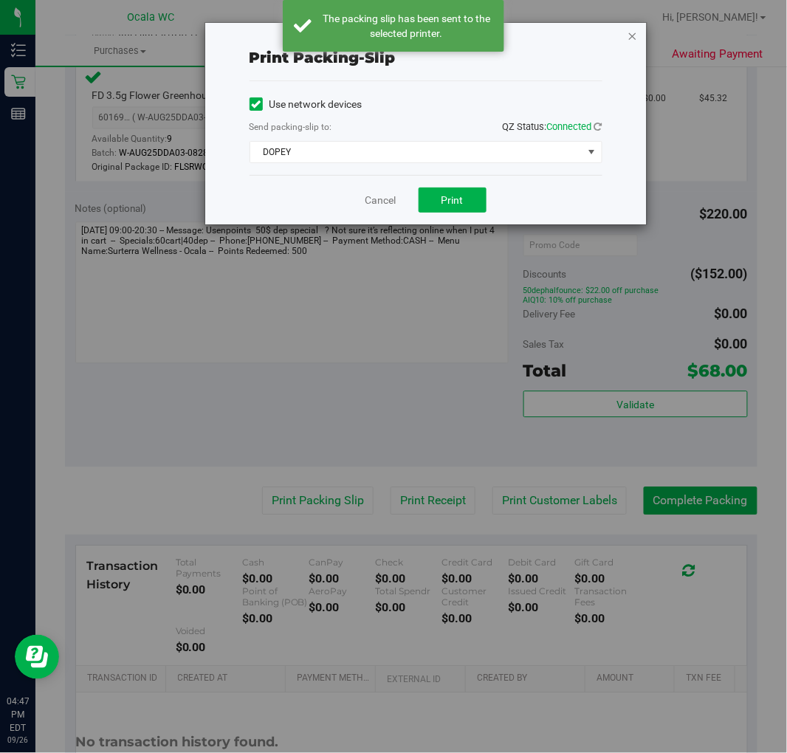
click at [636, 27] on icon "button" at bounding box center [633, 36] width 10 height 18
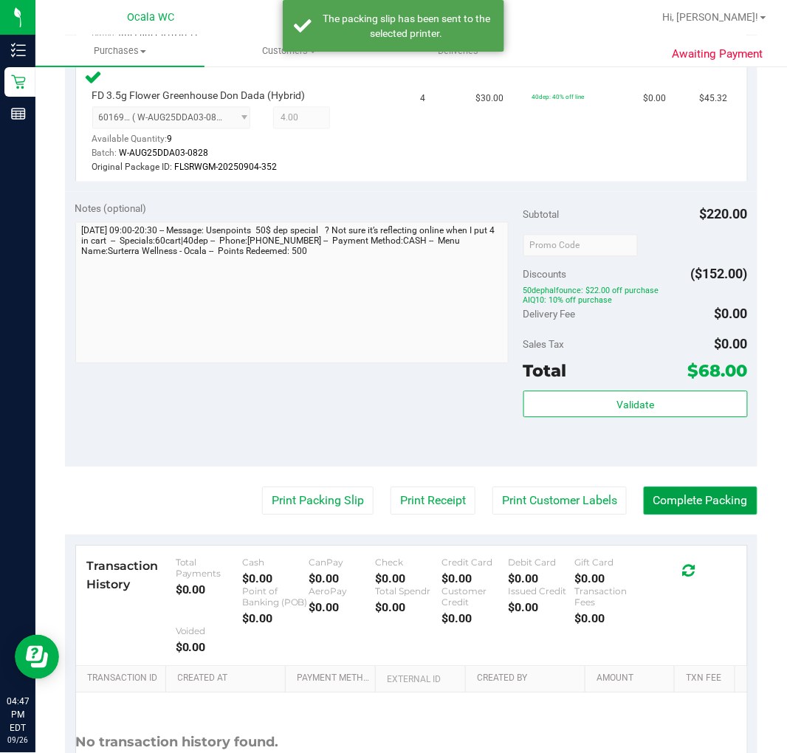
click at [714, 505] on button "Complete Packing" at bounding box center [701, 501] width 114 height 28
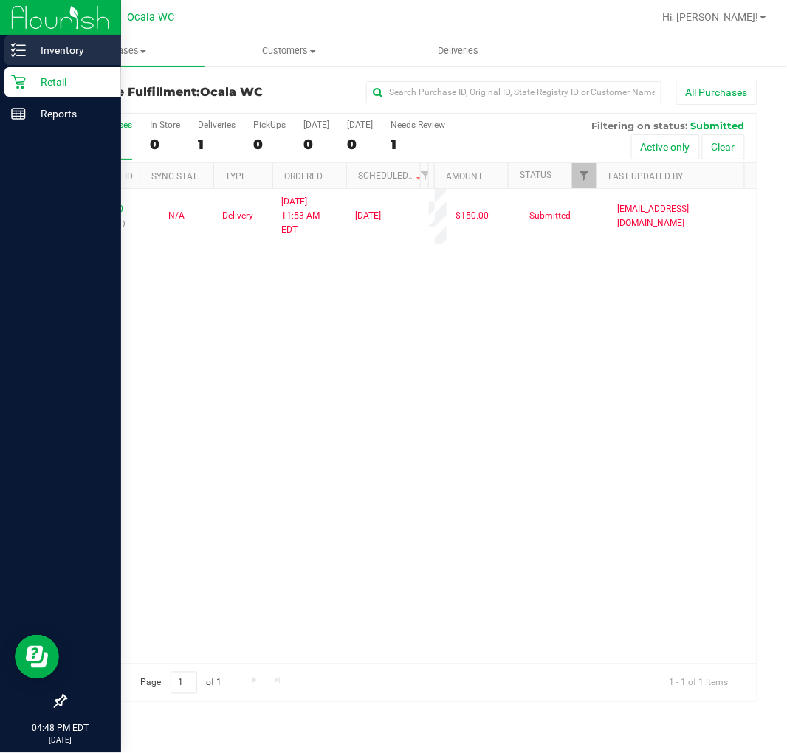
click at [3, 47] on link "Inventory" at bounding box center [60, 51] width 121 height 32
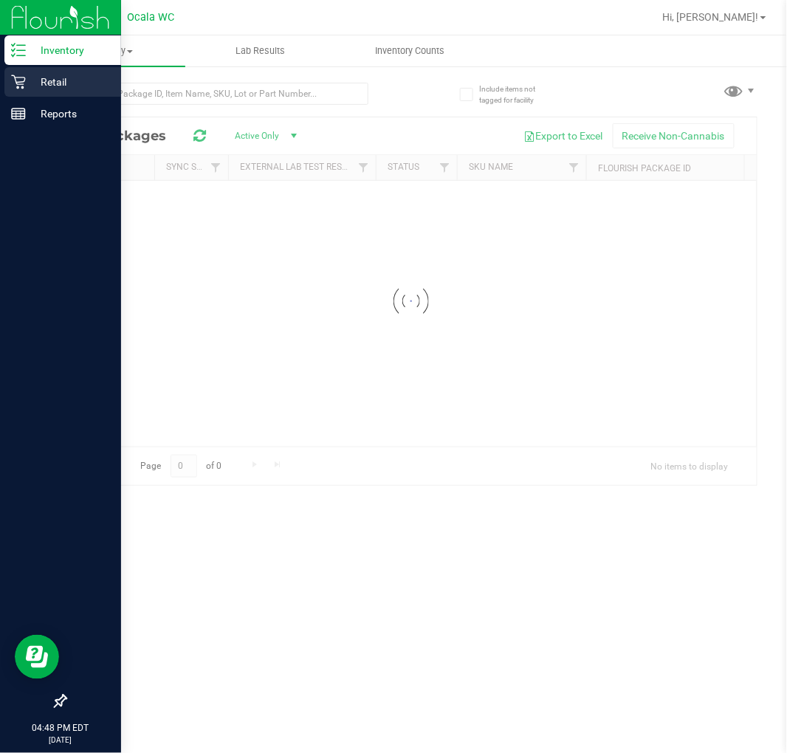
click at [47, 81] on p "Retail" at bounding box center [70, 82] width 89 height 18
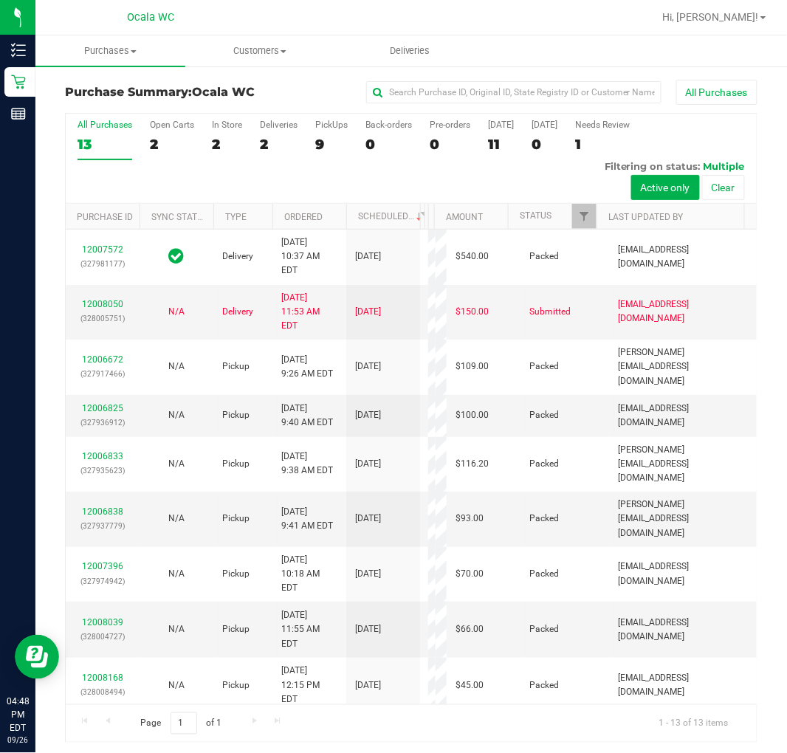
click at [304, 138] on div "All Purchases 13 Open Carts 2 In Store 2 Deliveries 2 PickUps 9 Back-orders 0 P…" at bounding box center [411, 159] width 691 height 90
click at [289, 137] on div "2" at bounding box center [279, 144] width 38 height 17
click at [0, 0] on input "Deliveries 2" at bounding box center [0, 0] width 0 height 0
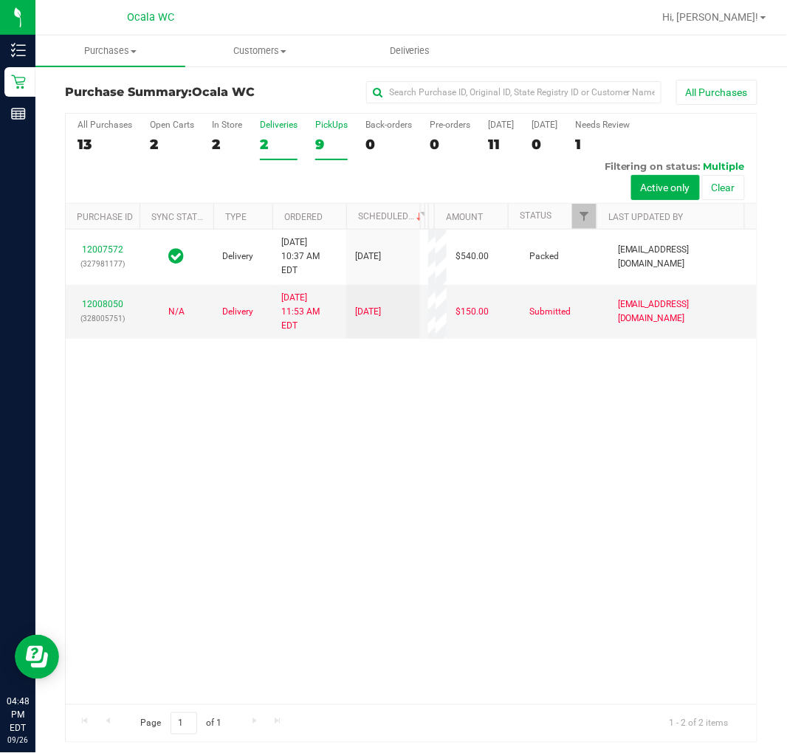
click at [337, 142] on div "9" at bounding box center [331, 144] width 32 height 17
click at [0, 0] on input "PickUps 9" at bounding box center [0, 0] width 0 height 0
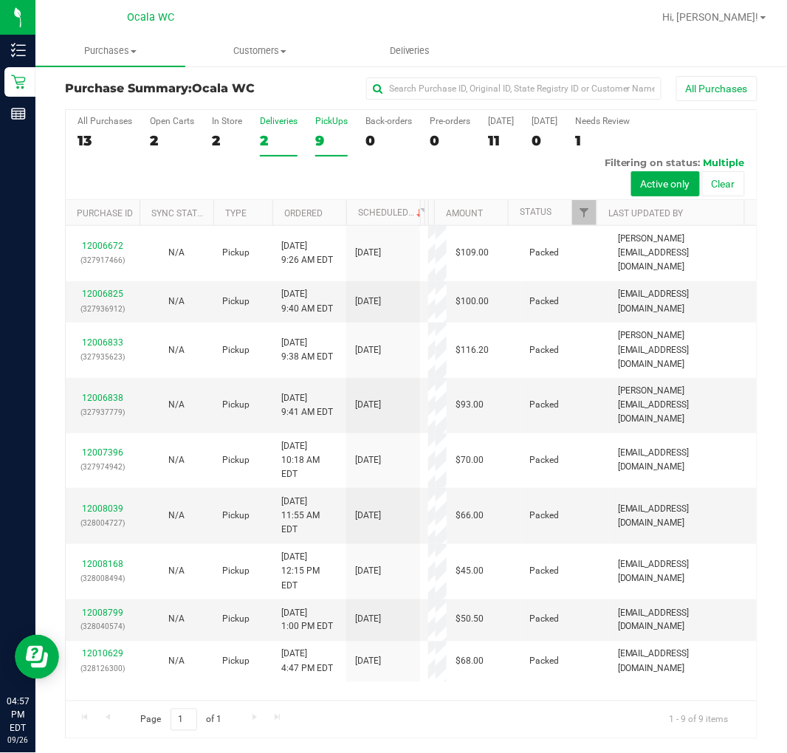
click at [294, 148] on div "2" at bounding box center [279, 140] width 38 height 17
click at [0, 0] on input "Deliveries 2" at bounding box center [0, 0] width 0 height 0
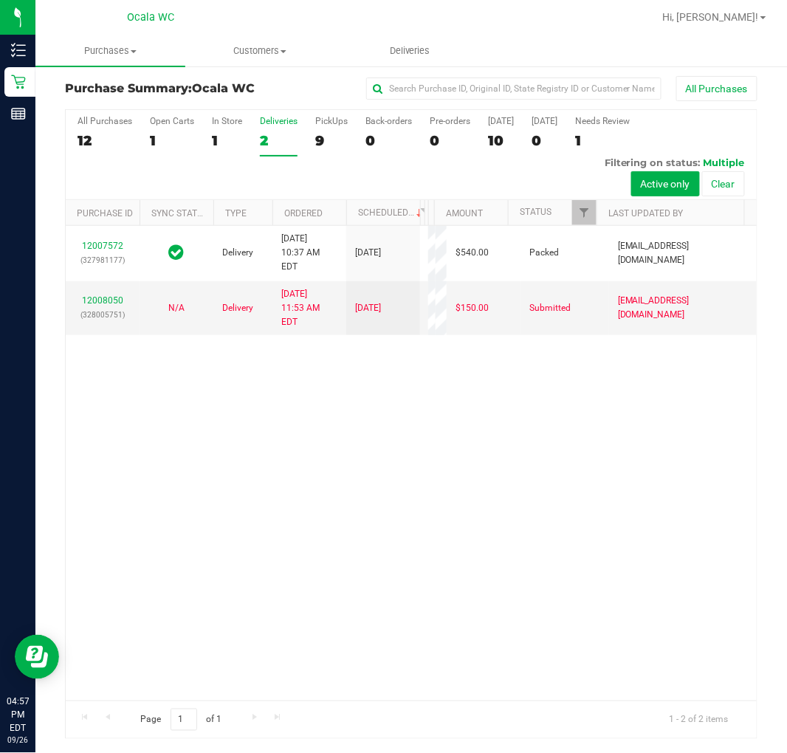
click at [331, 128] on label "PickUps 9" at bounding box center [331, 136] width 32 height 41
click at [0, 0] on input "PickUps 9" at bounding box center [0, 0] width 0 height 0
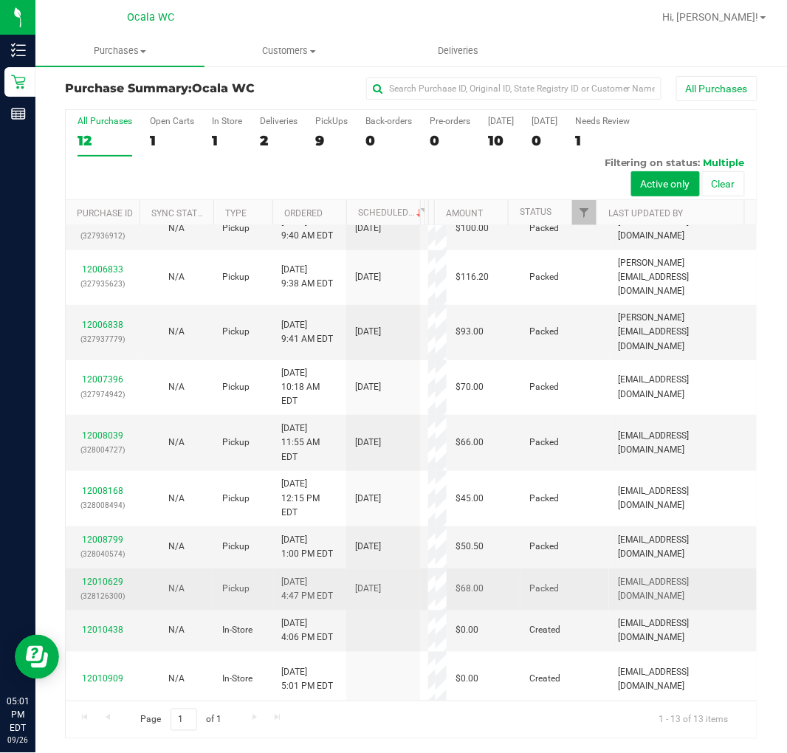
scroll to position [270, 0]
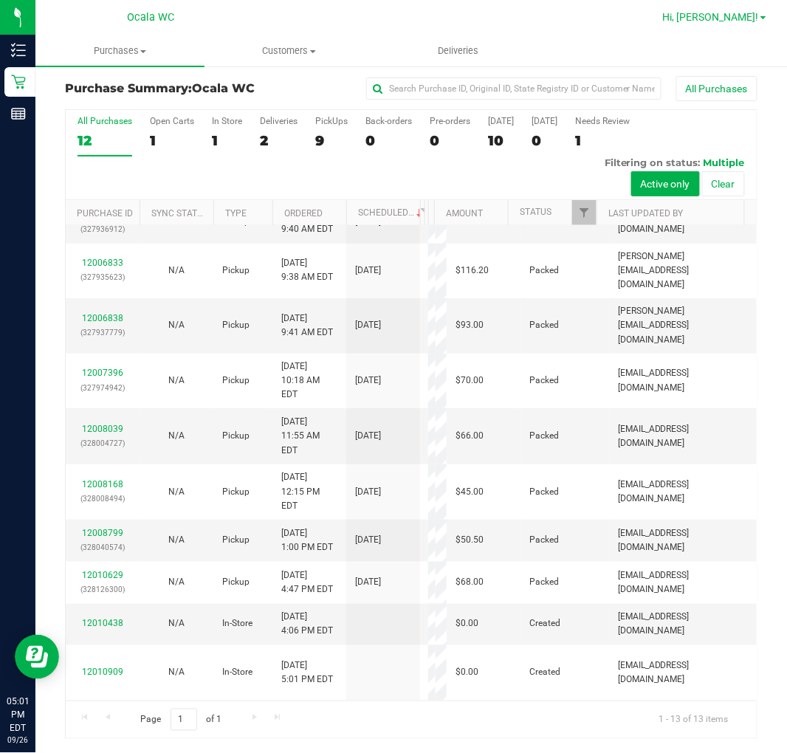
click at [739, 18] on span "Hi, [PERSON_NAME]!" at bounding box center [711, 17] width 96 height 12
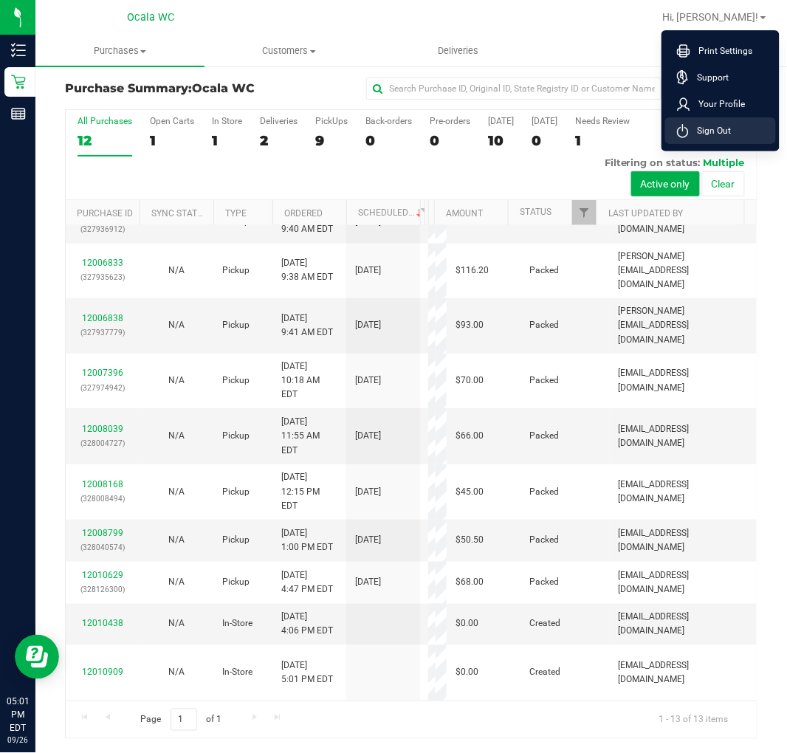
click at [739, 126] on li "Sign Out" at bounding box center [720, 130] width 111 height 27
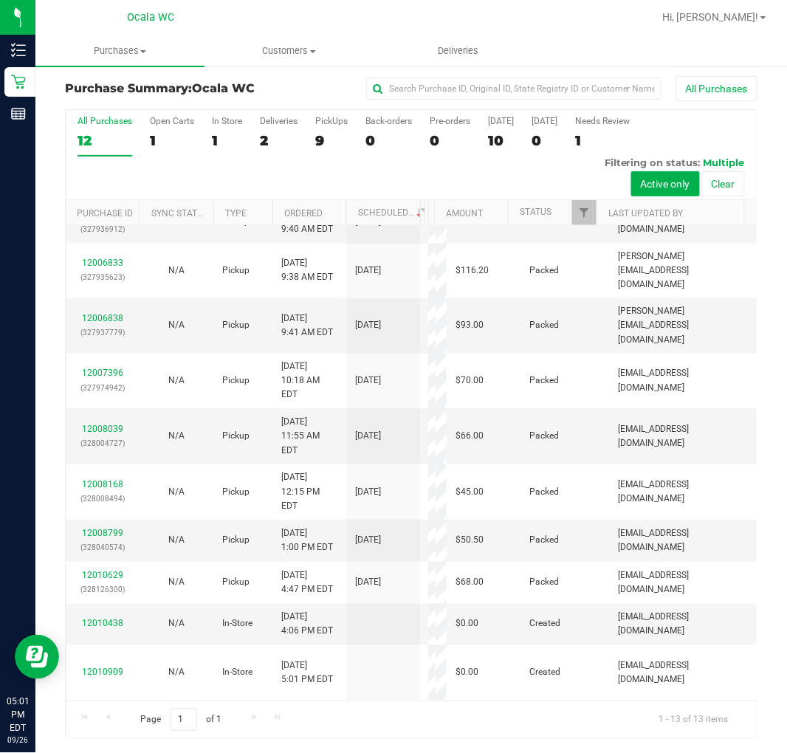
scroll to position [0, 0]
